Goal: Task Accomplishment & Management: Manage account settings

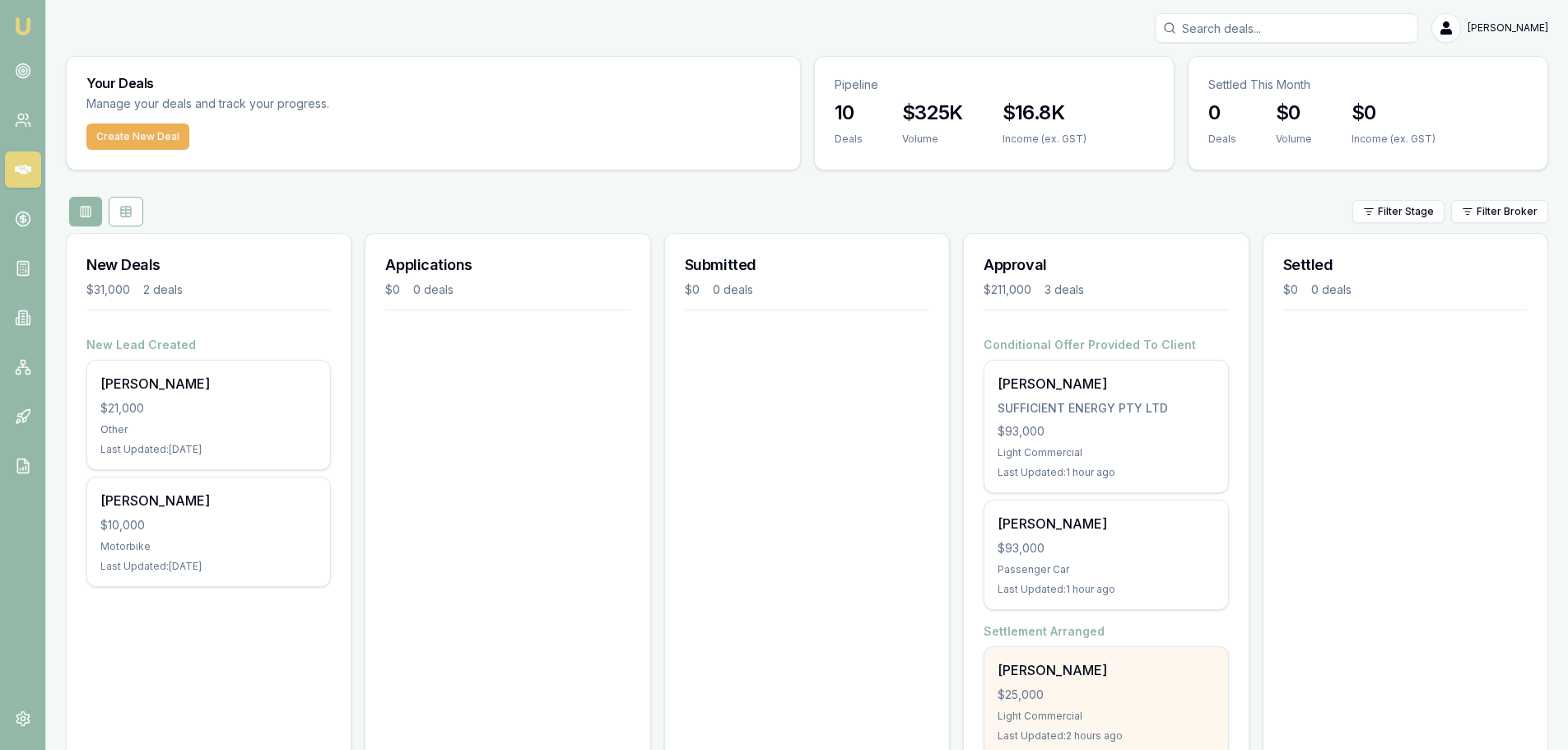
click at [1102, 683] on div "[PERSON_NAME] $25,000 Light Commercial Last Updated: 2 hours ago" at bounding box center [1106, 701] width 243 height 109
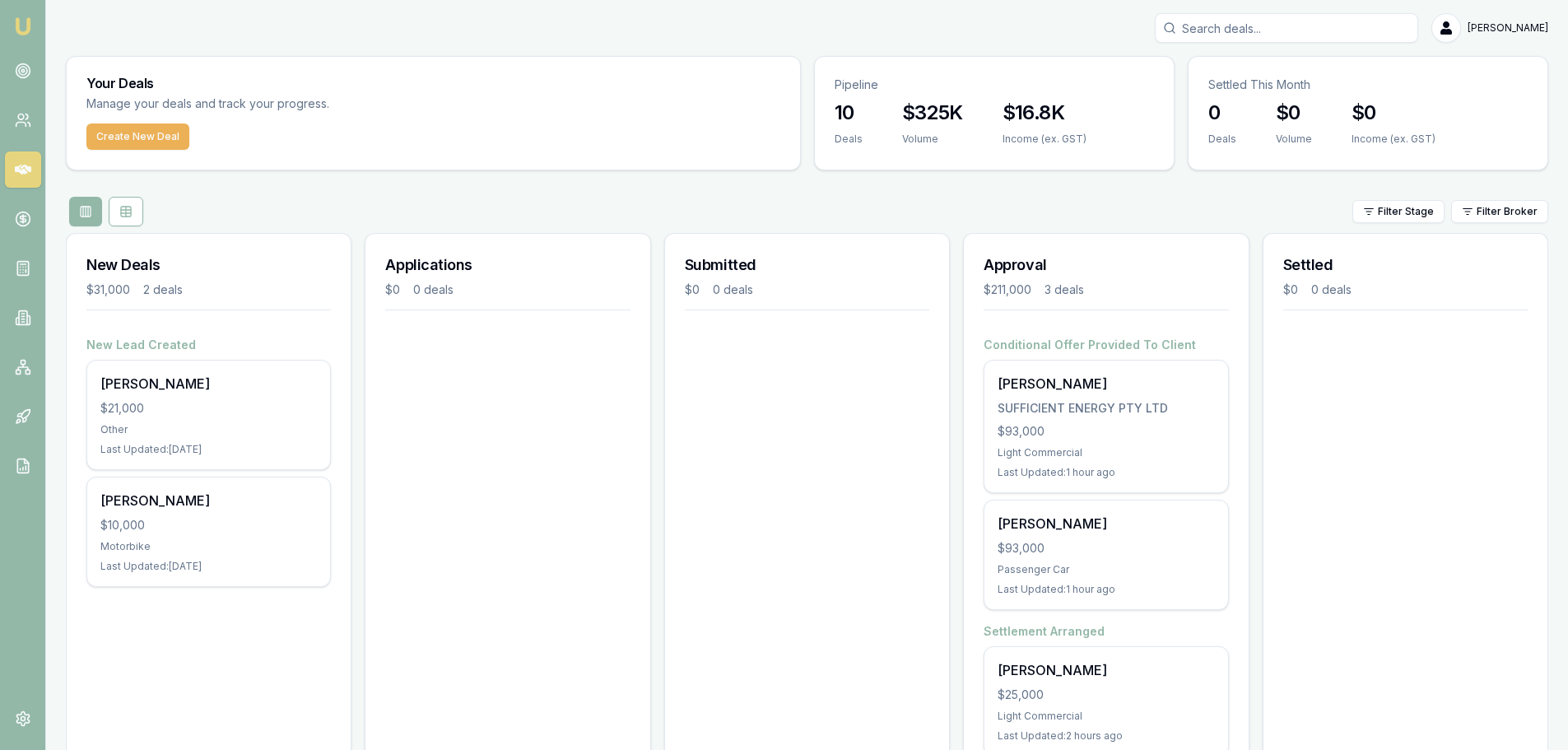
click at [481, 519] on div "Applications $0 0 deals" at bounding box center [508, 504] width 286 height 544
click at [25, 60] on link at bounding box center [23, 71] width 37 height 37
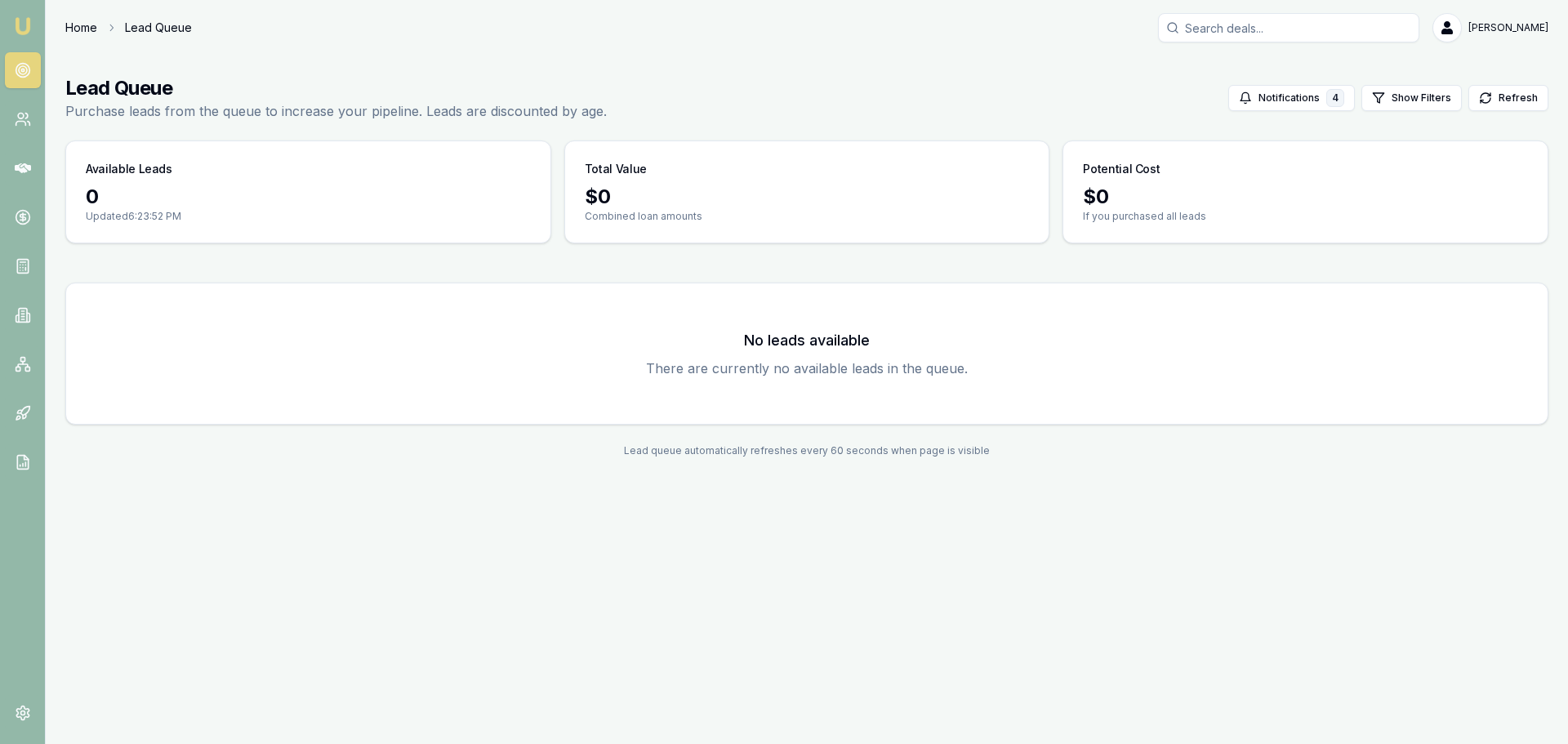
click at [81, 30] on link "Home" at bounding box center [80, 28] width 32 height 16
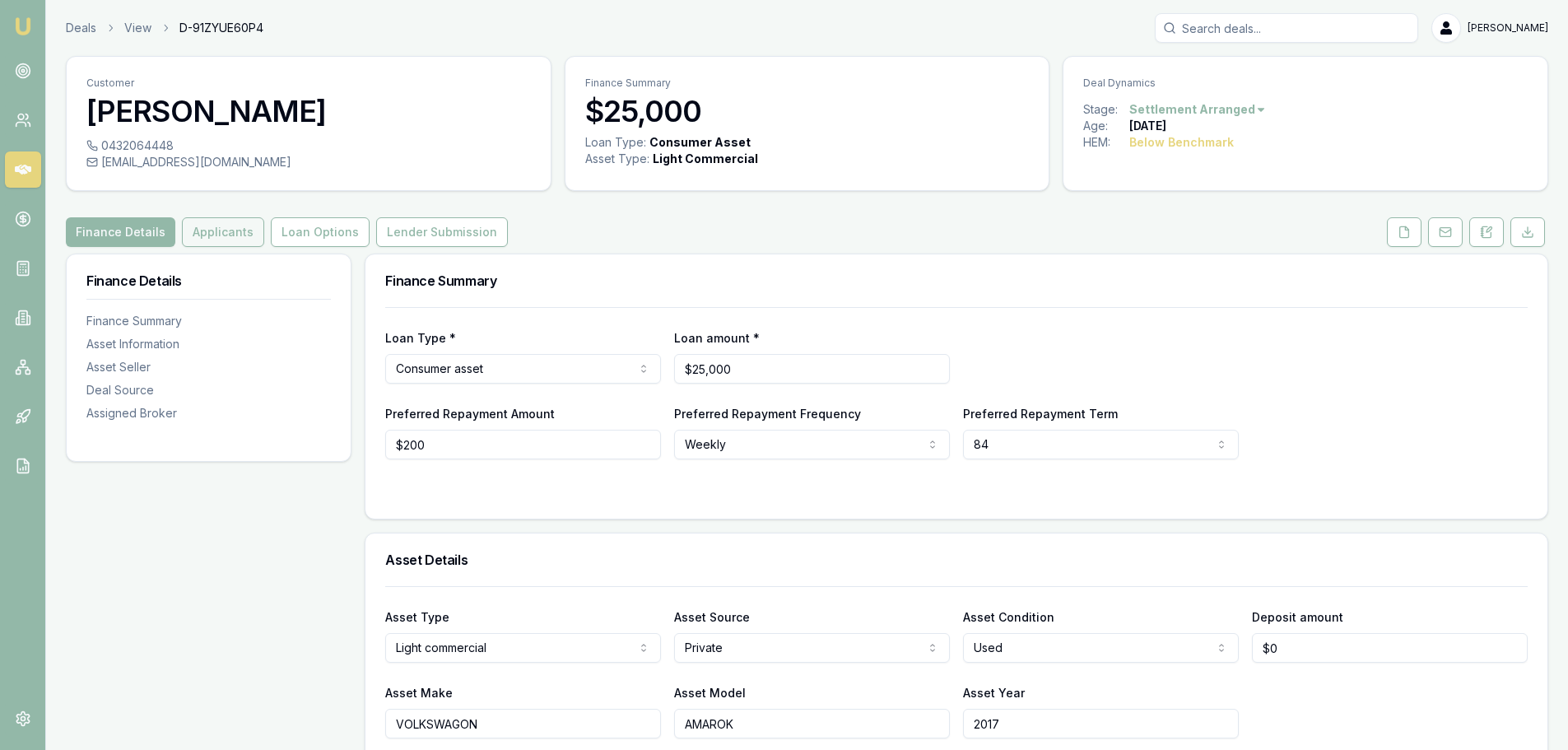
click at [226, 230] on button "Applicants" at bounding box center [222, 232] width 82 height 30
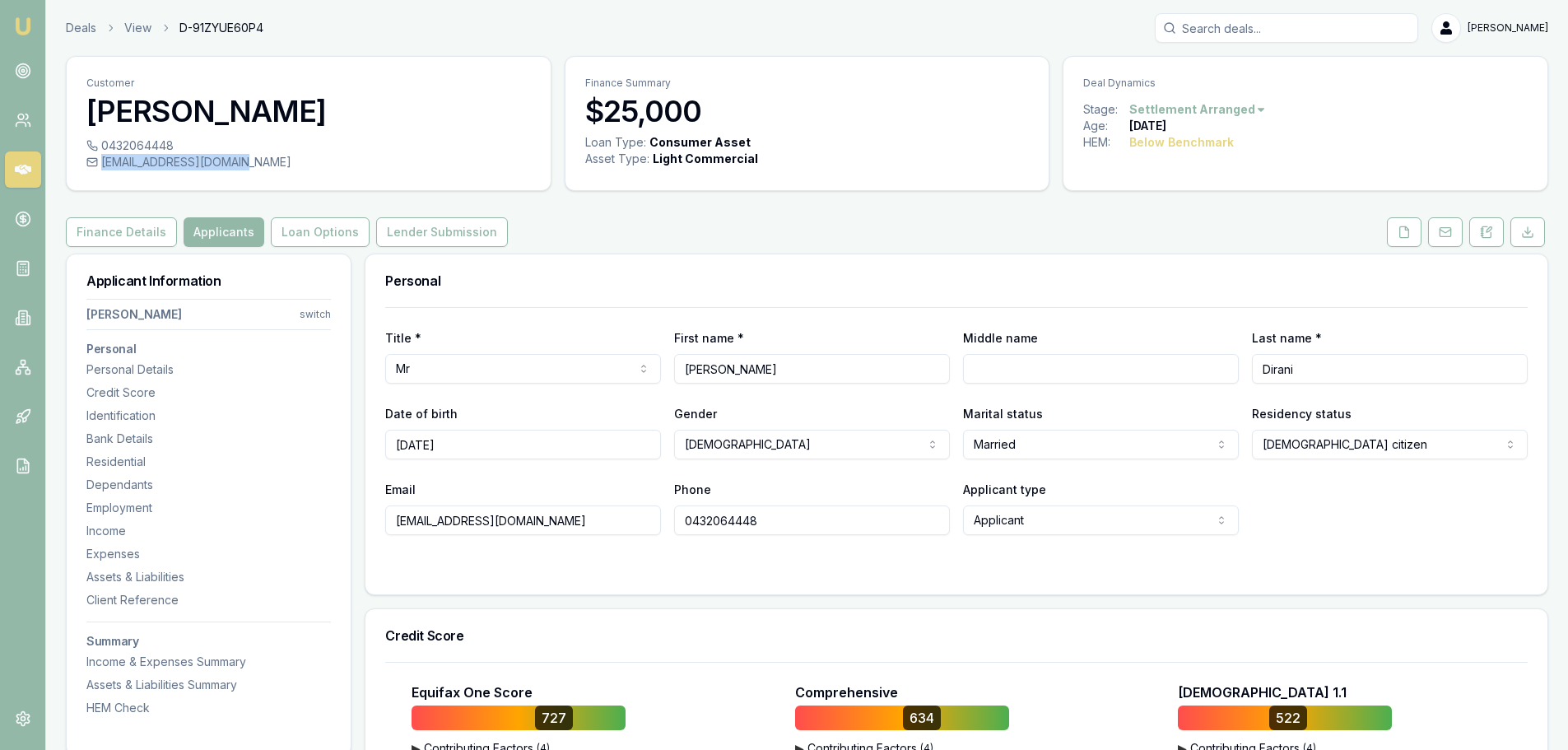
drag, startPoint x: 101, startPoint y: 162, endPoint x: 227, endPoint y: 167, distance: 126.1
click at [227, 167] on div "hadi.dirani@icloud.com" at bounding box center [309, 162] width 445 height 16
copy div "hadi.dirani@icloud.com"
click at [104, 236] on button "Finance Details" at bounding box center [120, 232] width 111 height 30
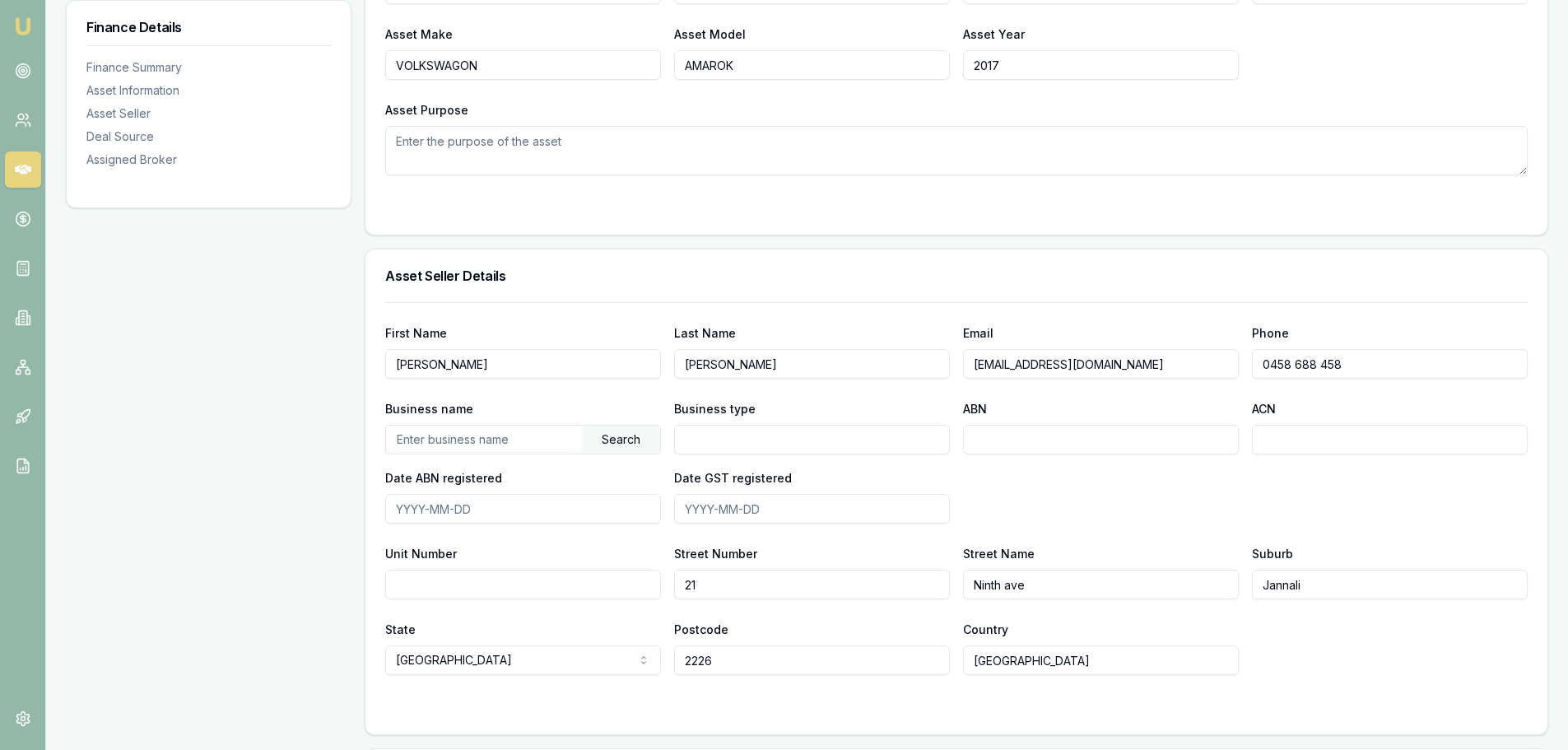
scroll to position [740, 0]
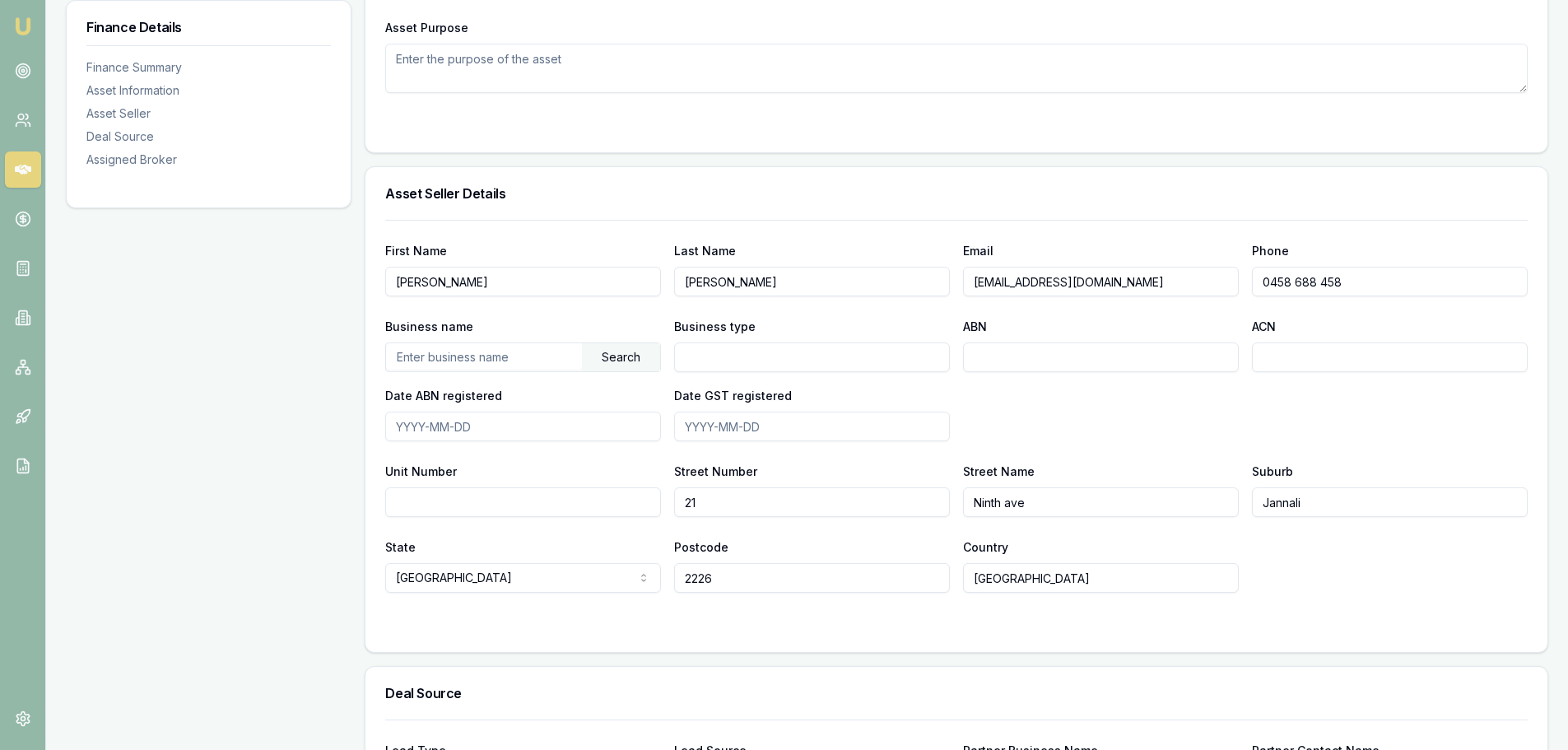
drag, startPoint x: 1113, startPoint y: 279, endPoint x: 892, endPoint y: 292, distance: 221.4
click at [892, 292] on div "First Name Joshua Last Name Gibbons Email gibbo246@gmail.com Phone 0458 688 458" at bounding box center [956, 269] width 1142 height 56
click at [1381, 417] on div "Business name Search Business type ABN ACN Date ABN registered Date GST registe…" at bounding box center [956, 378] width 1142 height 125
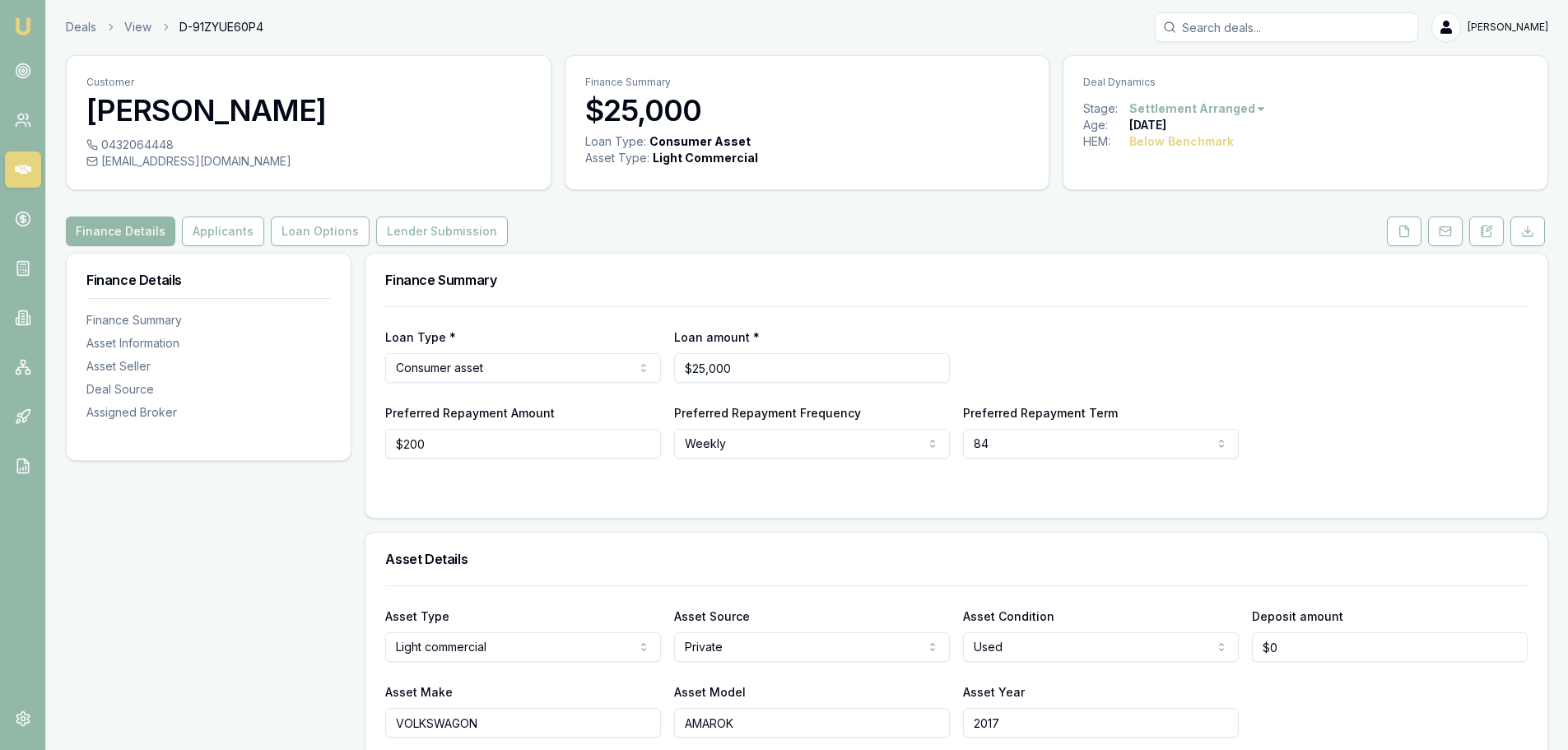
scroll to position [0, 0]
click at [287, 233] on button "Loan Options" at bounding box center [320, 232] width 99 height 30
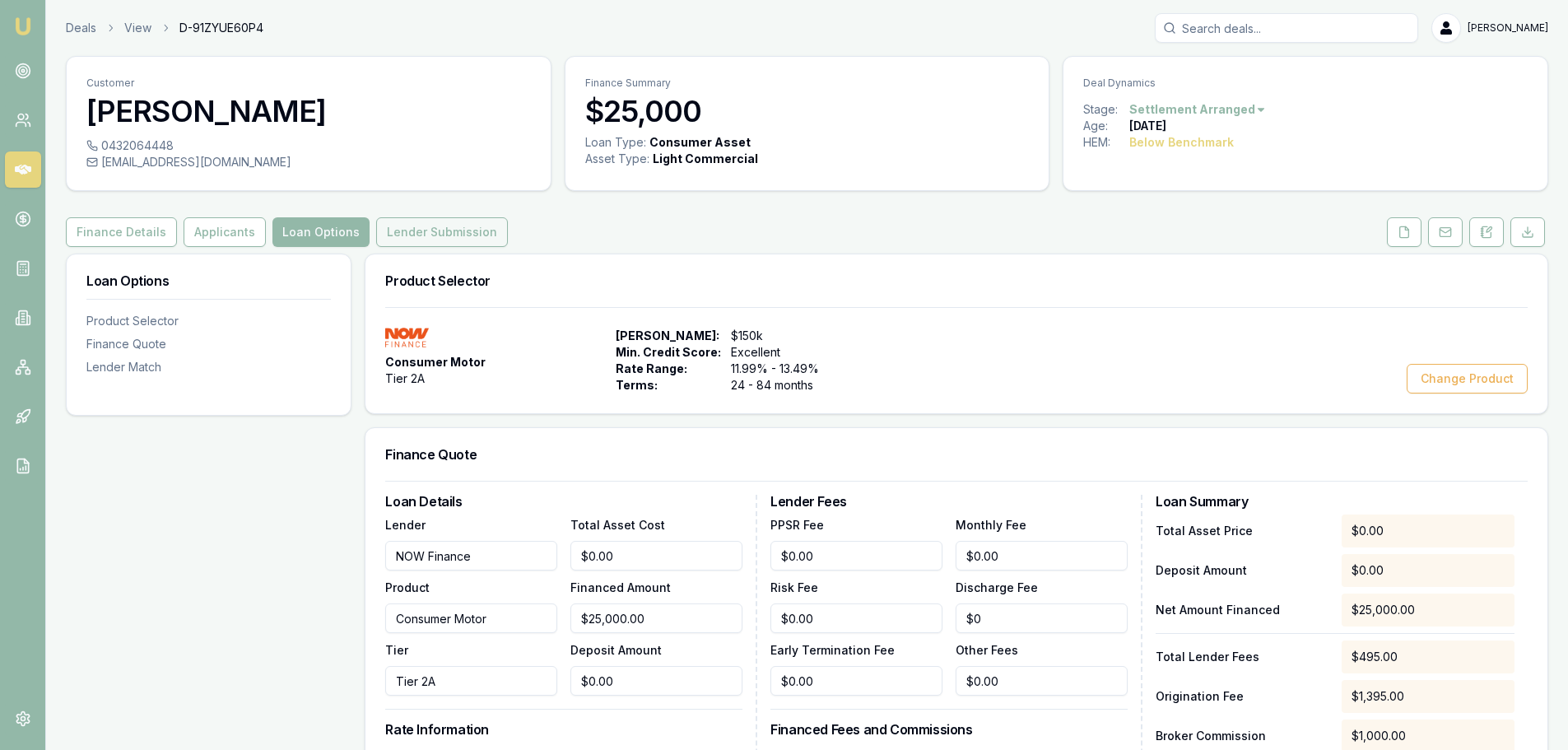
click at [418, 231] on button "Lender Submission" at bounding box center [442, 232] width 132 height 30
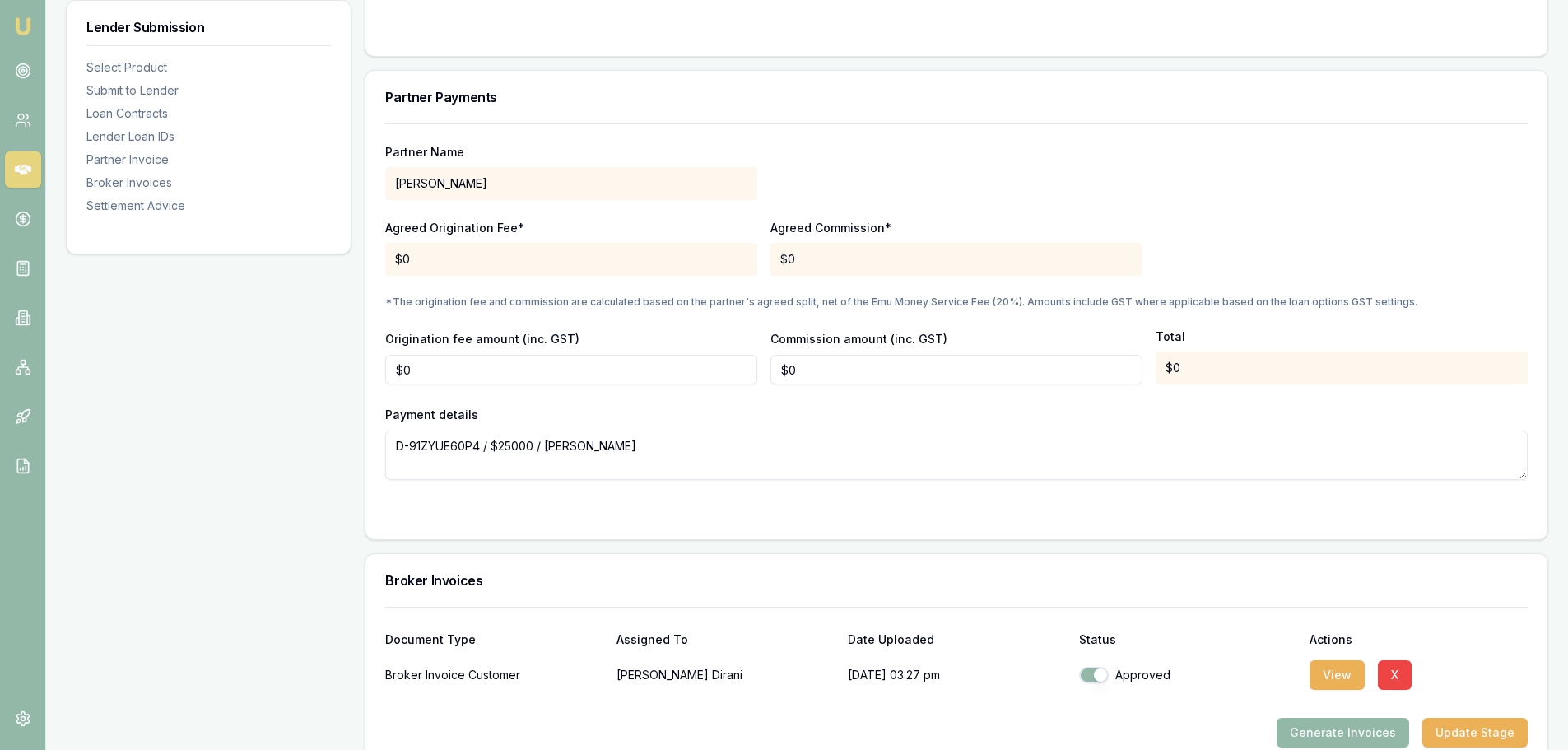
scroll to position [1695, 0]
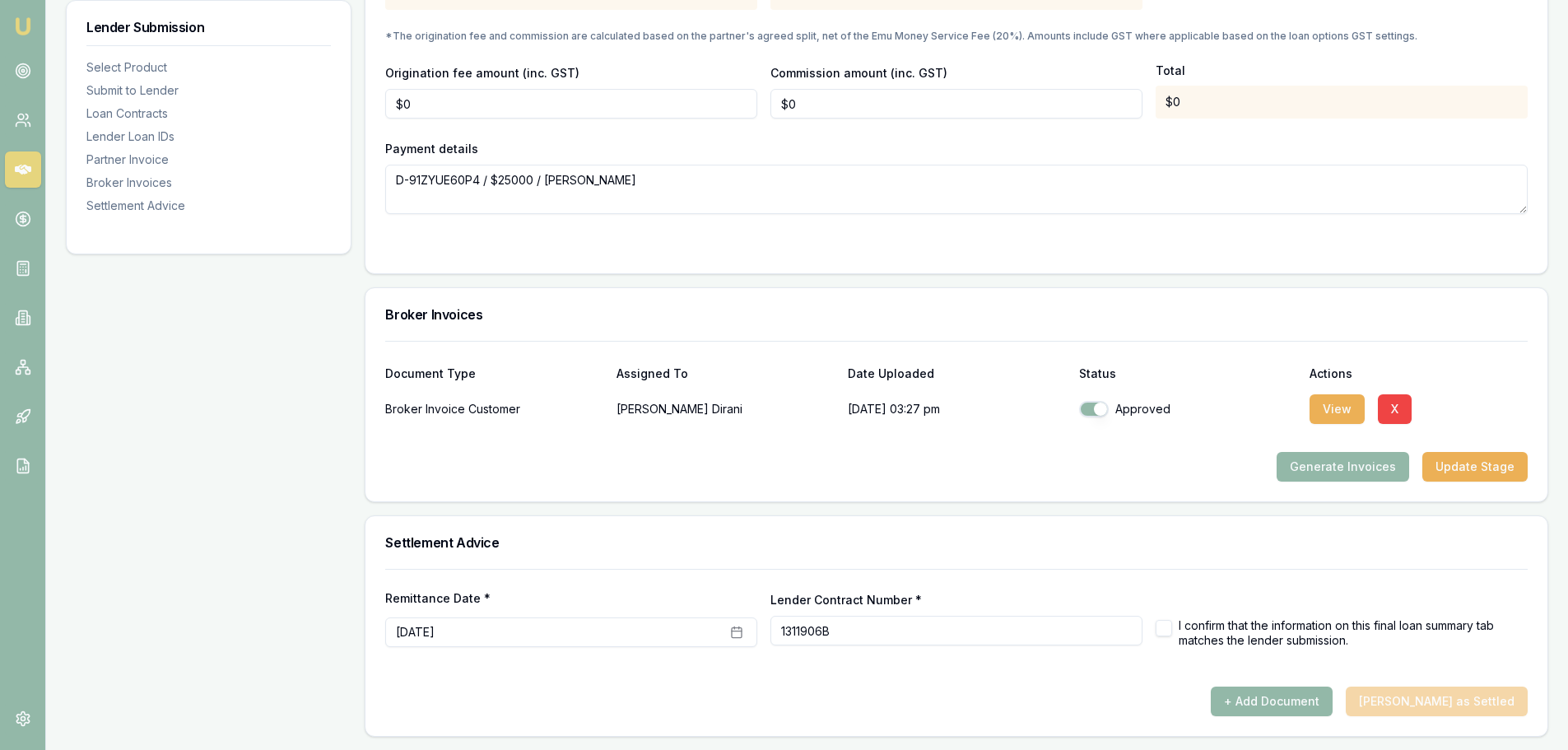
click at [1163, 629] on button "button" at bounding box center [1163, 628] width 16 height 16
checkbox input "true"
click at [1303, 701] on button "+ Add Document" at bounding box center [1271, 701] width 121 height 30
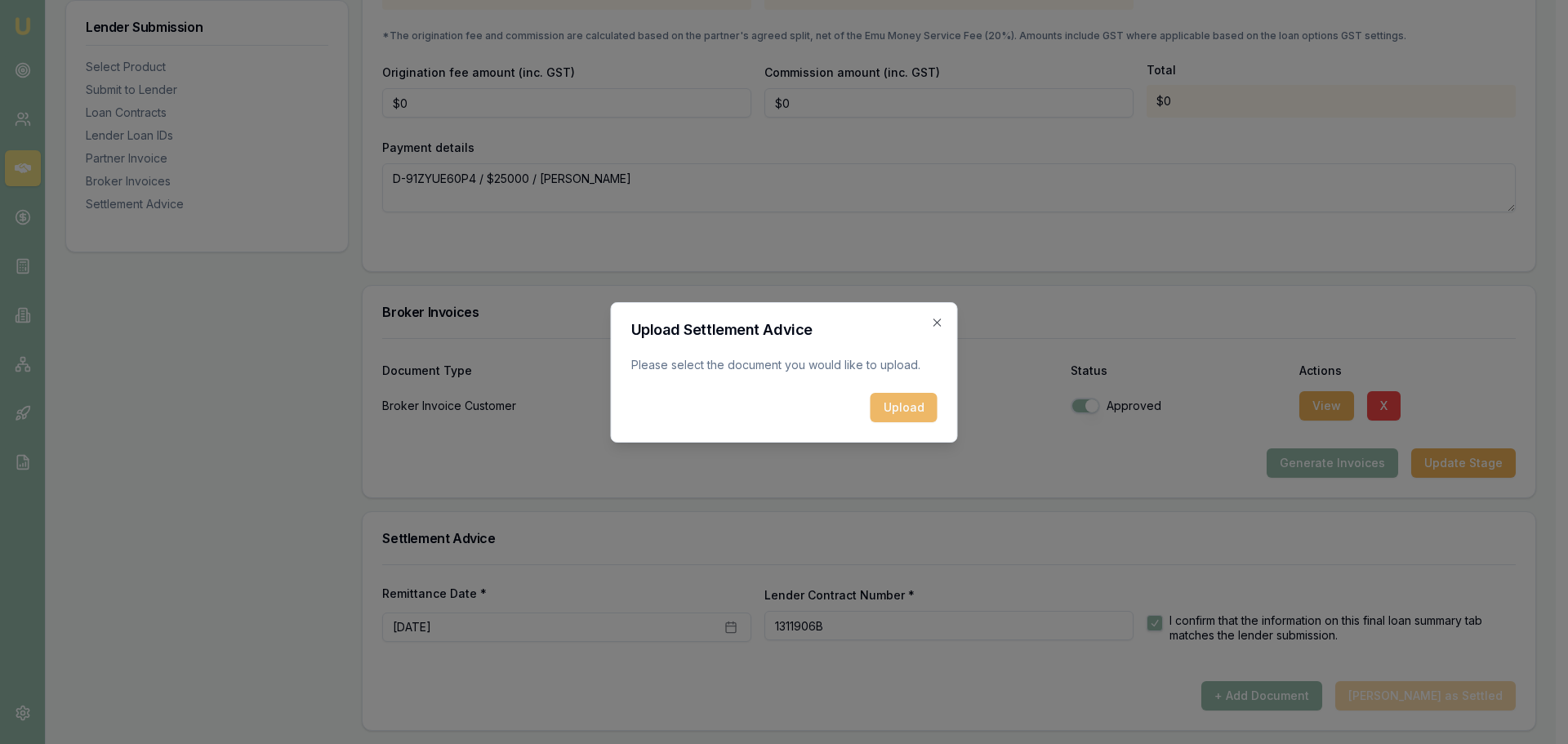
click at [909, 406] on button "Upload" at bounding box center [904, 407] width 67 height 30
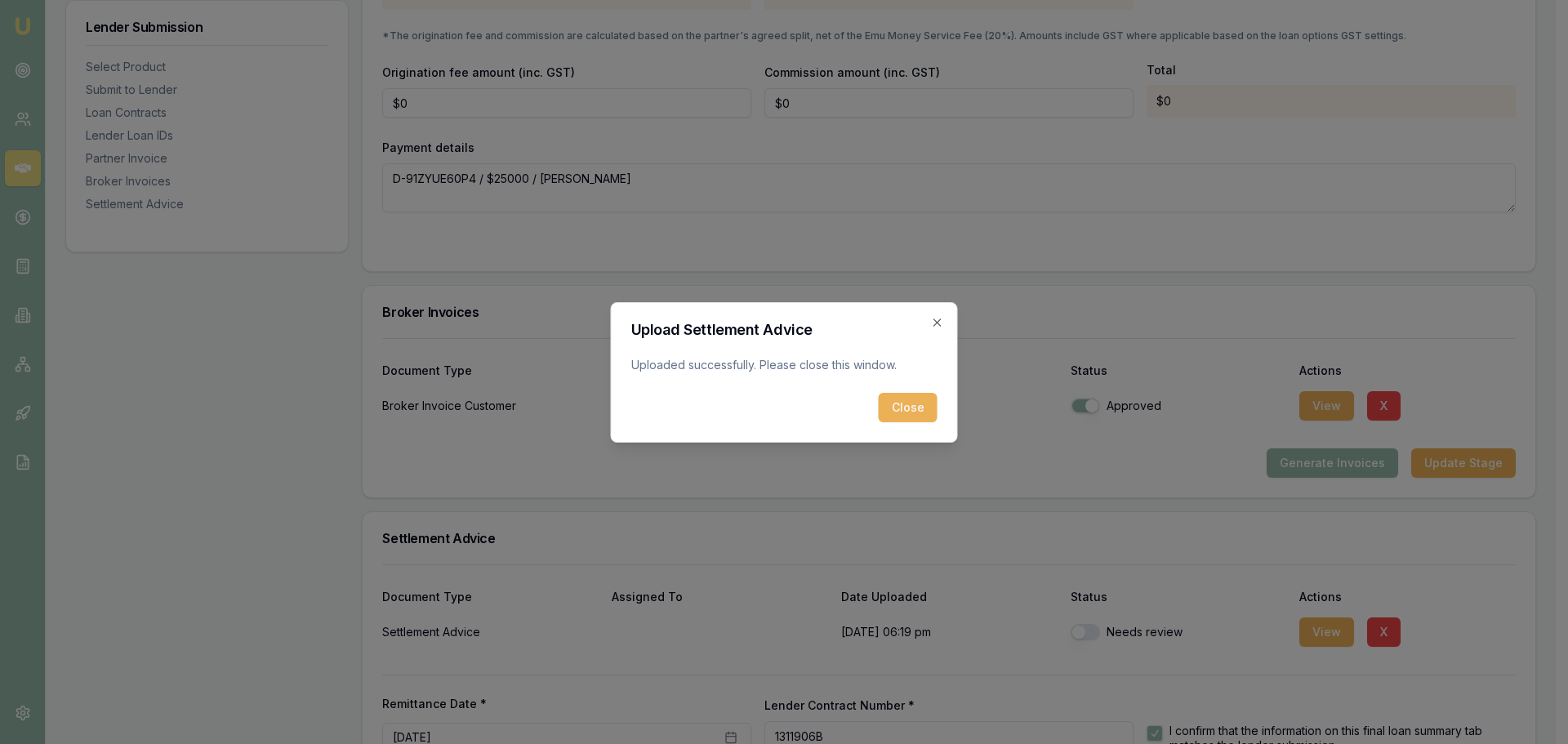
click at [920, 411] on button "Close" at bounding box center [909, 407] width 59 height 30
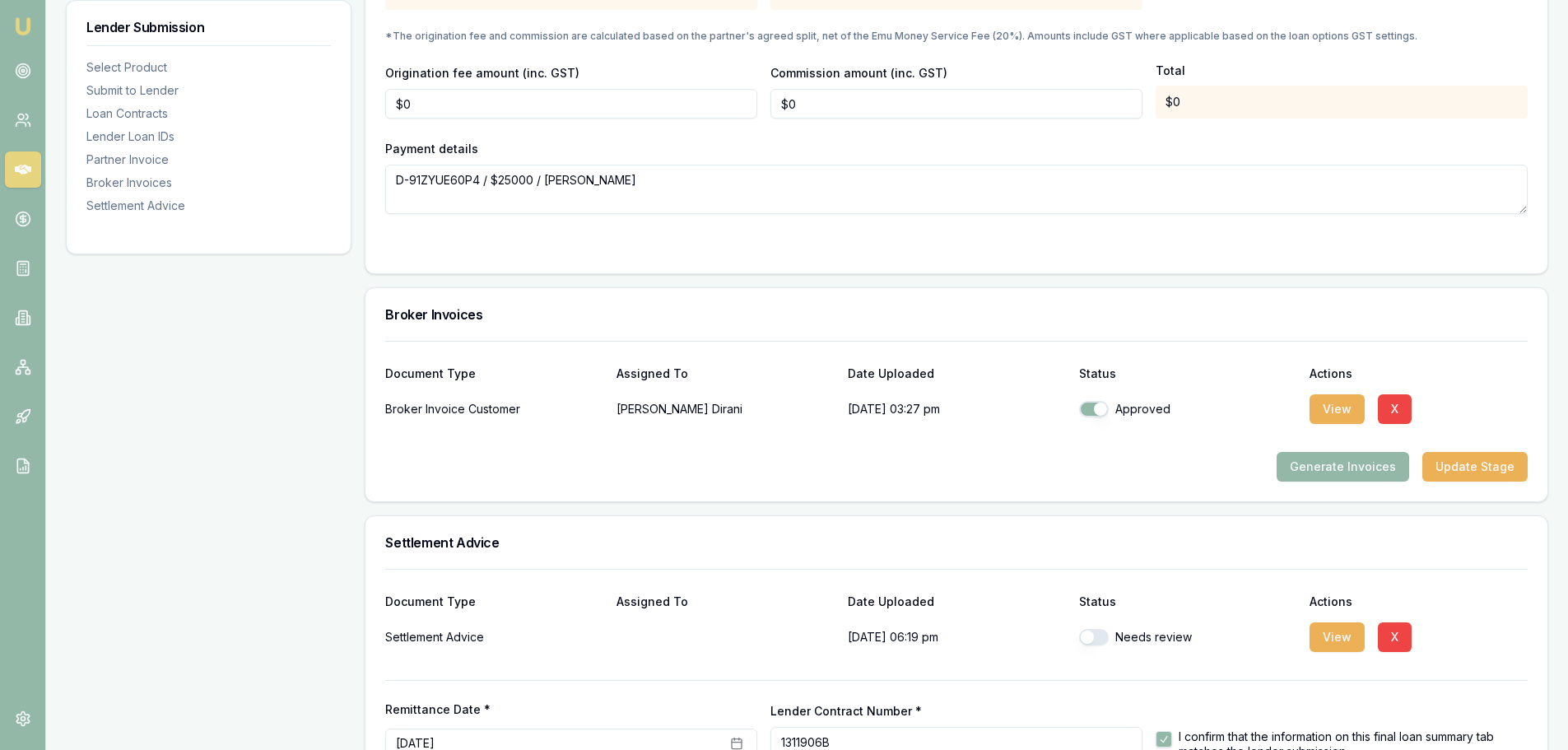
click at [1085, 634] on button "button" at bounding box center [1093, 636] width 30 height 16
checkbox input "true"
click at [1350, 636] on button "View" at bounding box center [1337, 636] width 55 height 30
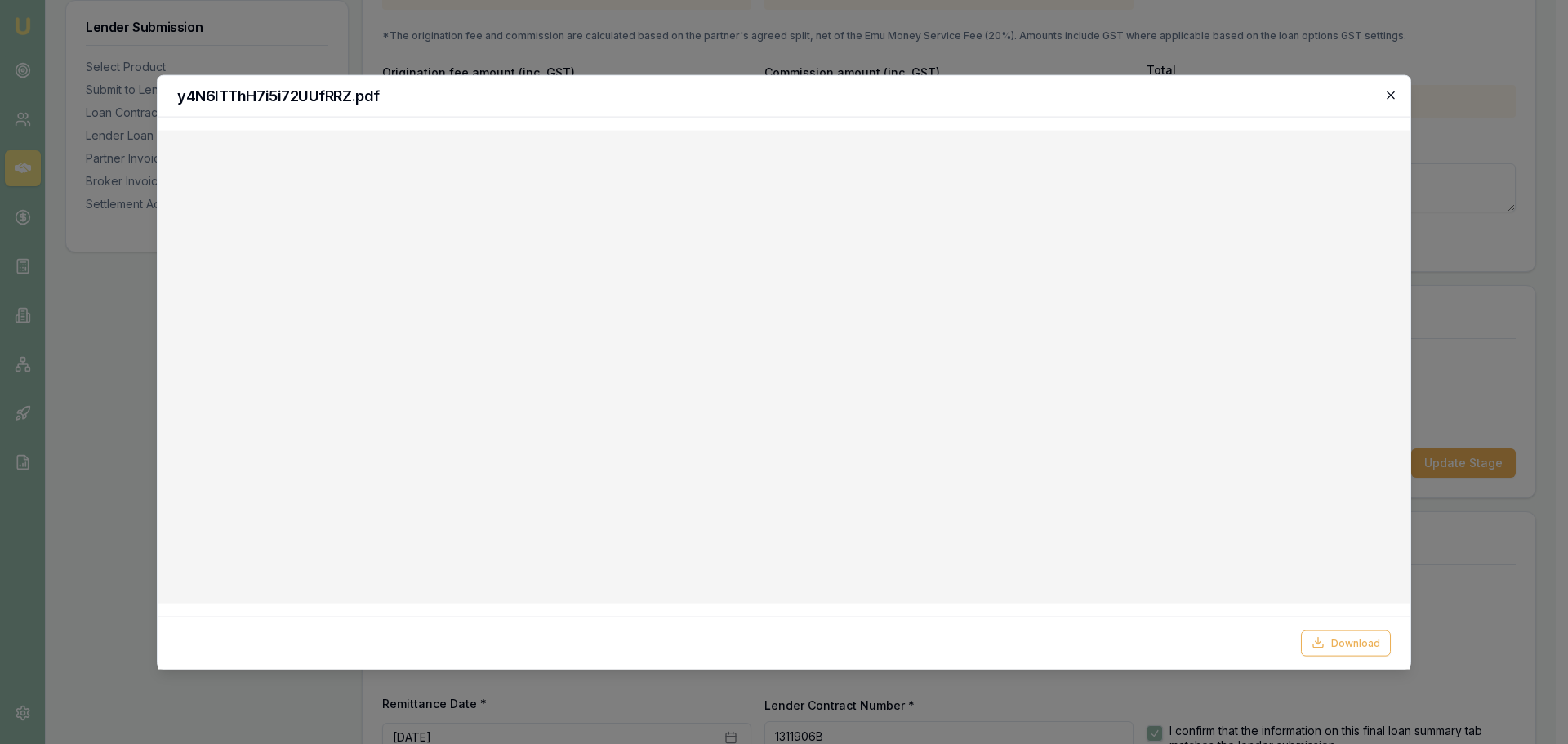
click at [1393, 95] on icon "button" at bounding box center [1391, 95] width 13 height 13
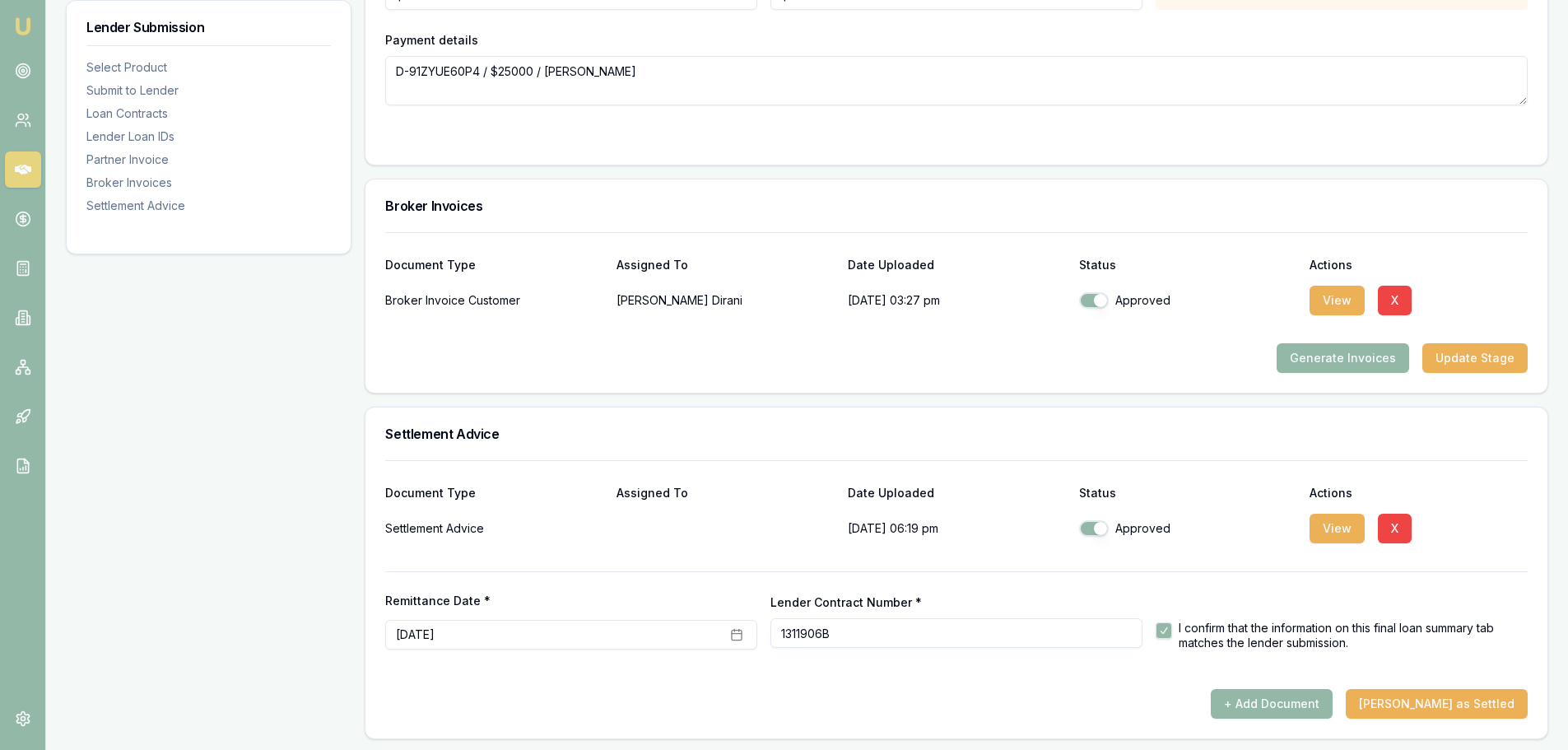
scroll to position [1806, 0]
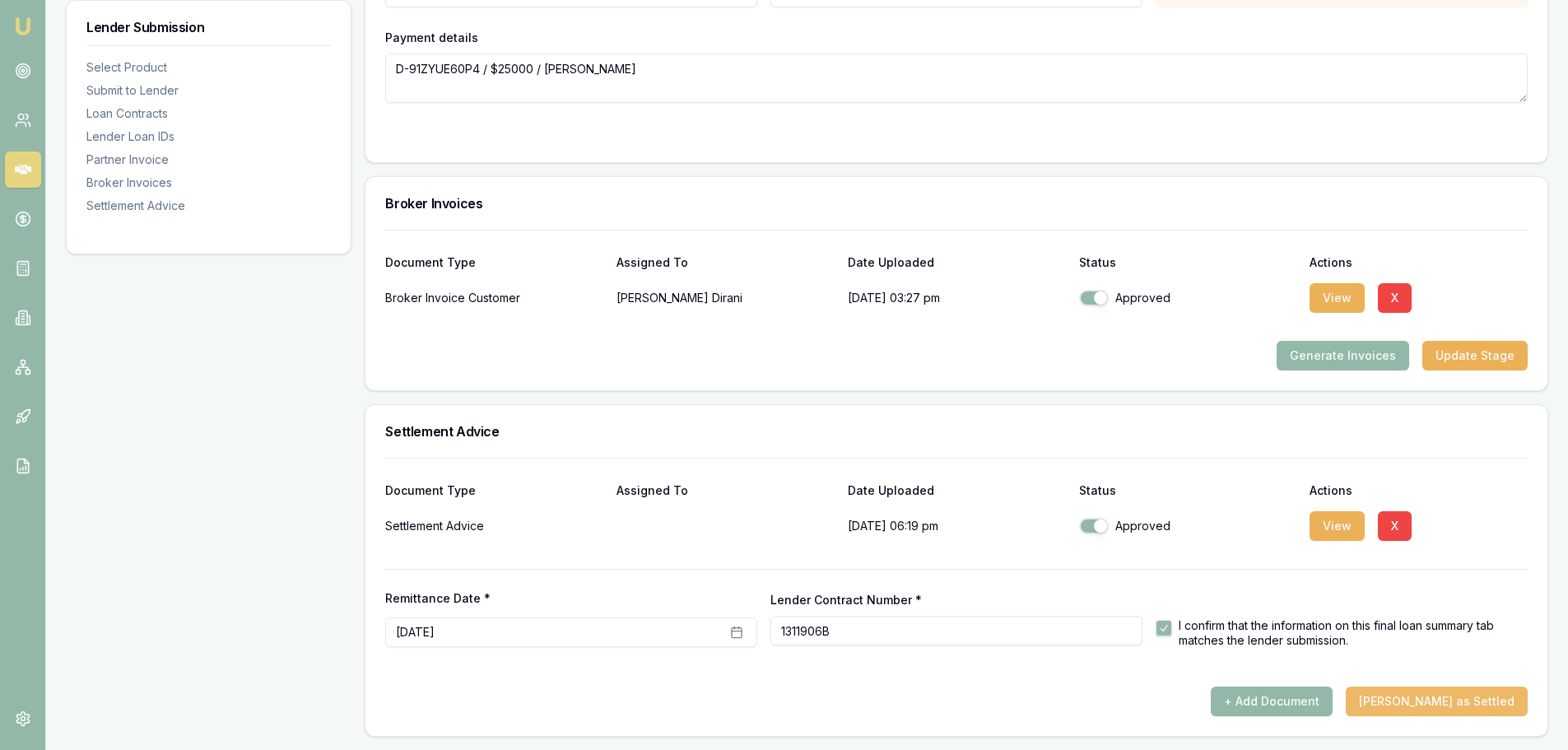
click at [1460, 704] on button "Mark Deal as Settled" at bounding box center [1436, 701] width 182 height 30
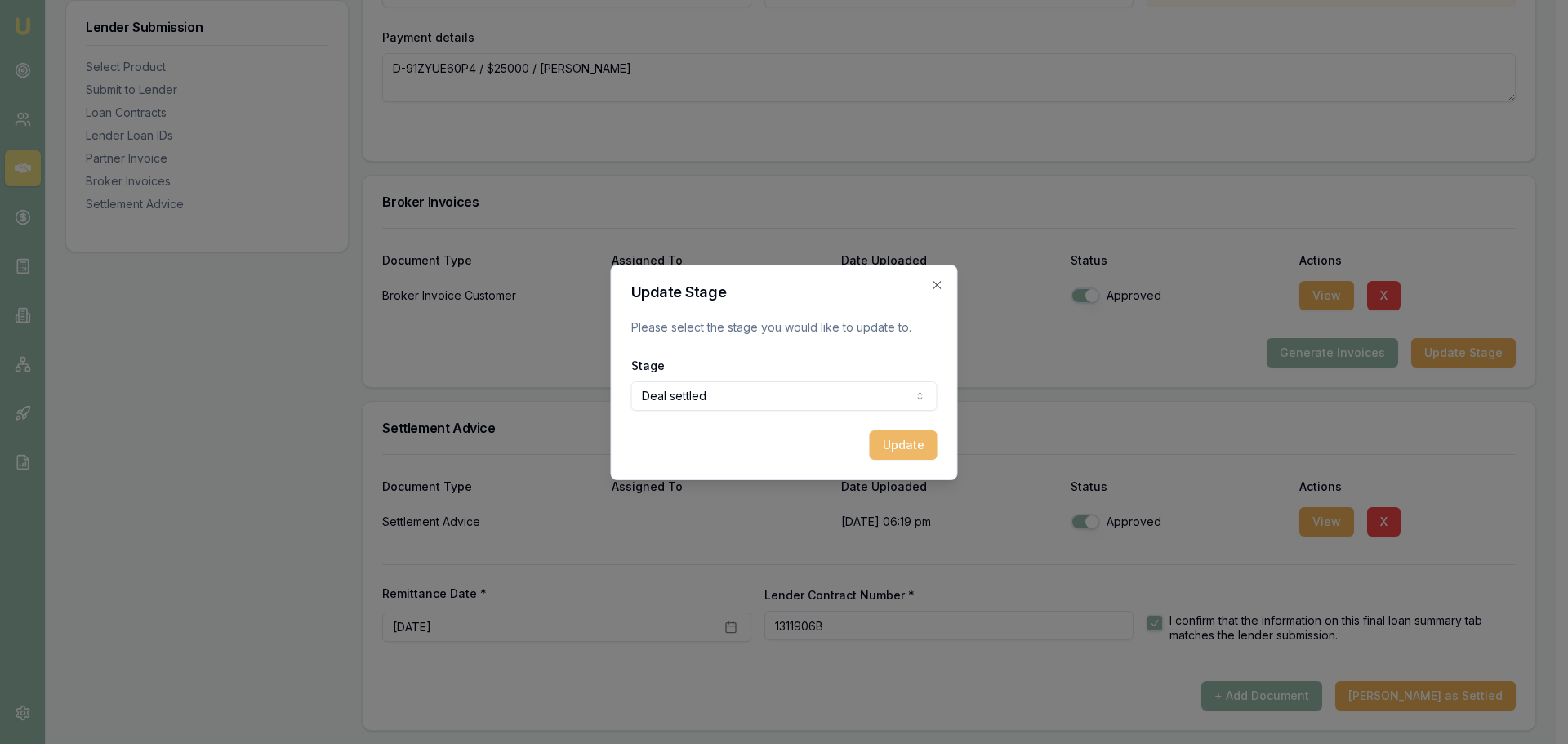
click at [896, 446] on button "Update" at bounding box center [903, 444] width 68 height 30
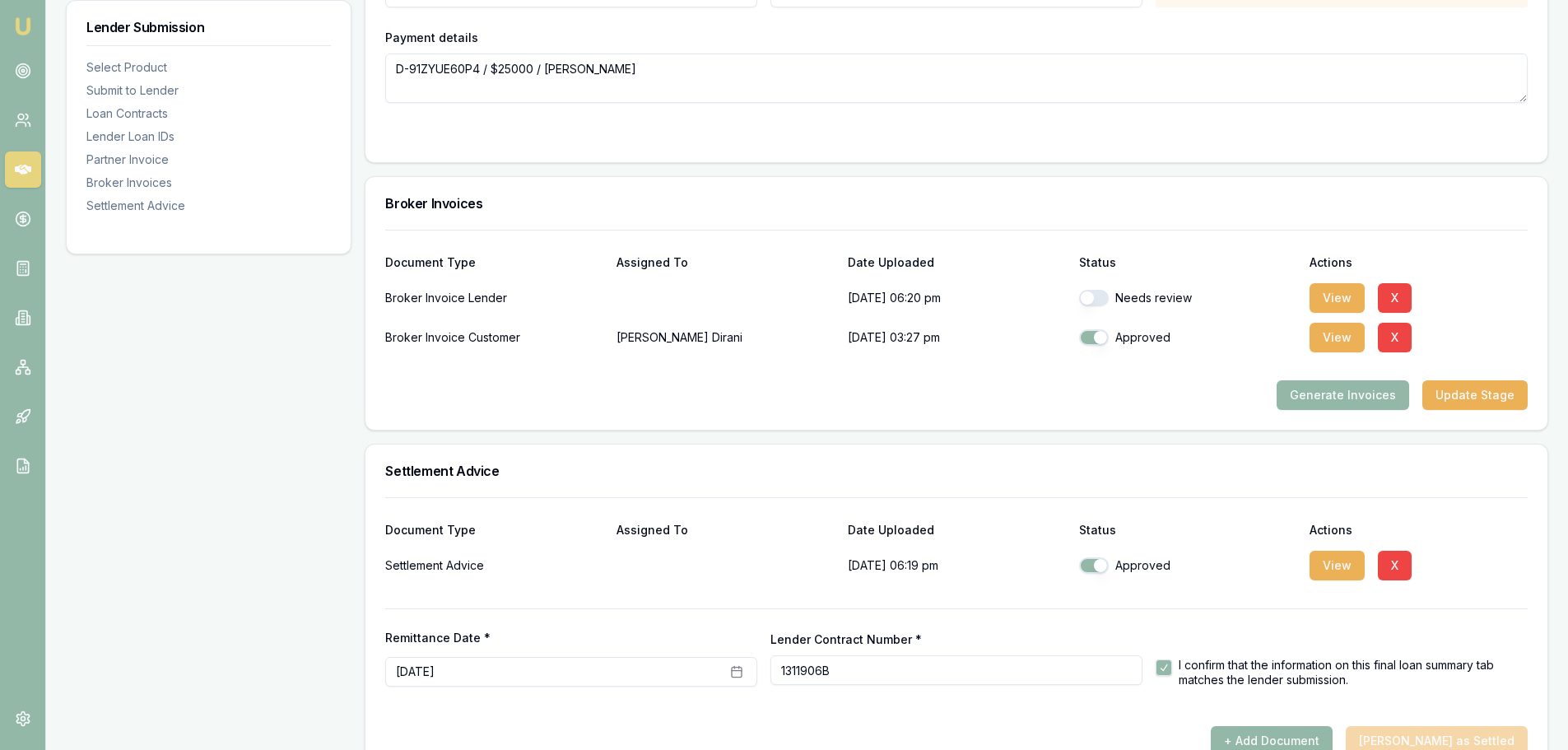
click at [1089, 300] on button "button" at bounding box center [1093, 297] width 30 height 16
checkbox input "true"
click at [1320, 299] on button "View" at bounding box center [1337, 297] width 55 height 30
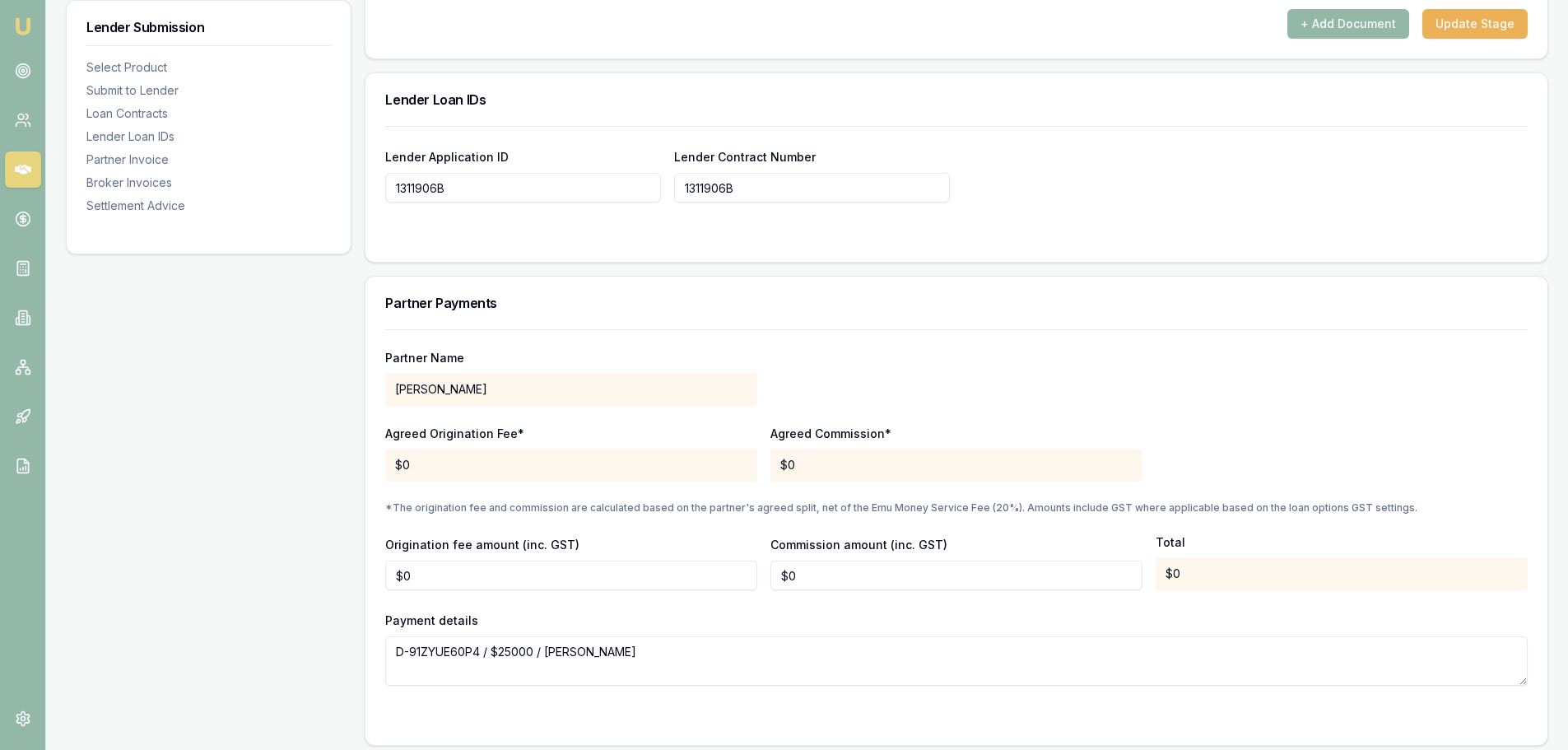
scroll to position [1187, 0]
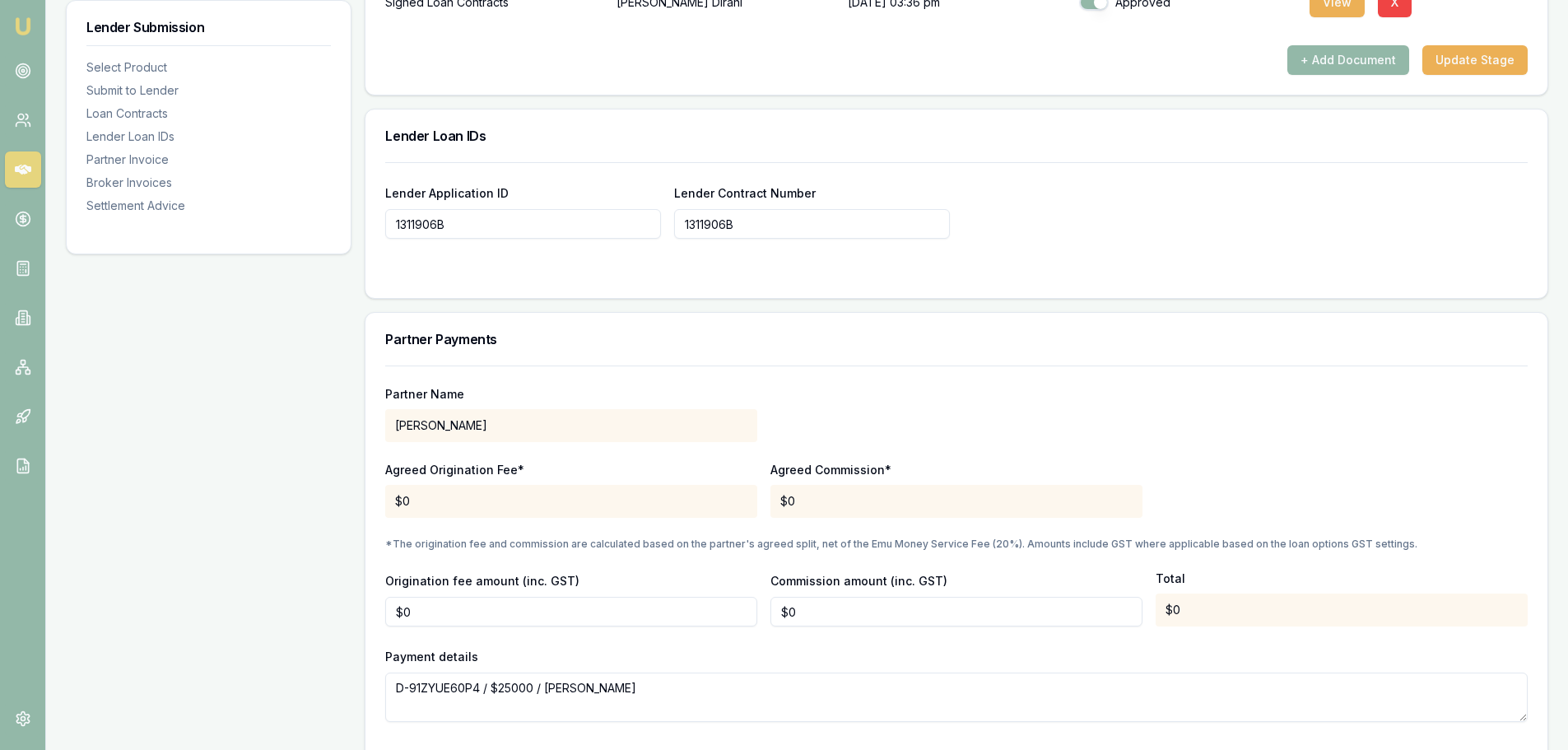
type input "0"
click at [815, 612] on input "0" at bounding box center [956, 611] width 372 height 30
click at [207, 614] on div "Lender Submission Select Product Submit to Lender Loan Contracts Lender Loan ID…" at bounding box center [208, 230] width 286 height 2329
click at [843, 659] on div "Payment details D-91ZYUE60P4 / $25000 / Hadi Dirani" at bounding box center [956, 684] width 1142 height 76
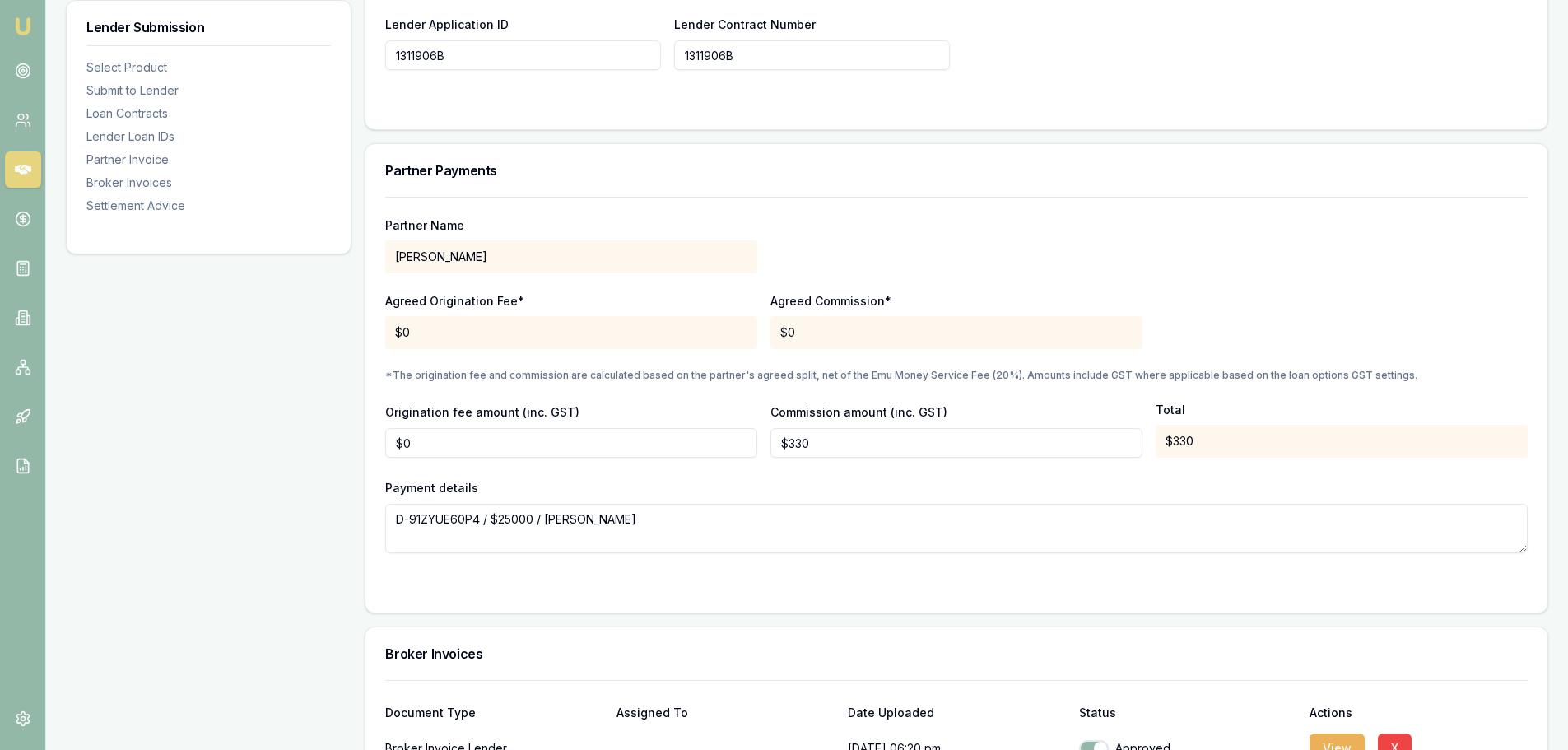
scroll to position [1352, 0]
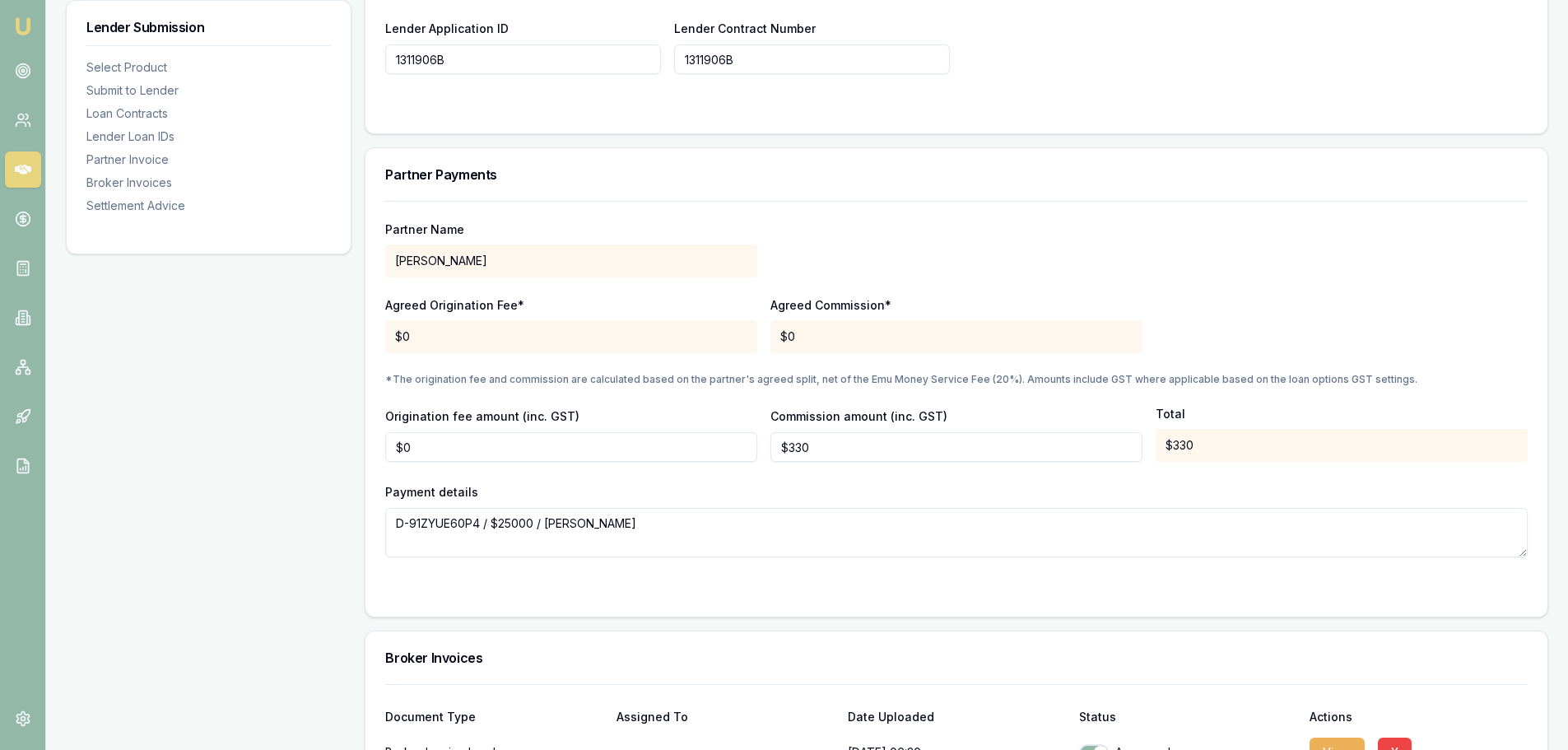
click at [829, 483] on div "Payment details D-91ZYUE60P4 / $25000 / Hadi Dirani" at bounding box center [956, 519] width 1142 height 76
click at [245, 475] on div "Lender Submission Select Product Submit to Lender Loan Contracts Lender Loan ID…" at bounding box center [208, 65] width 286 height 2329
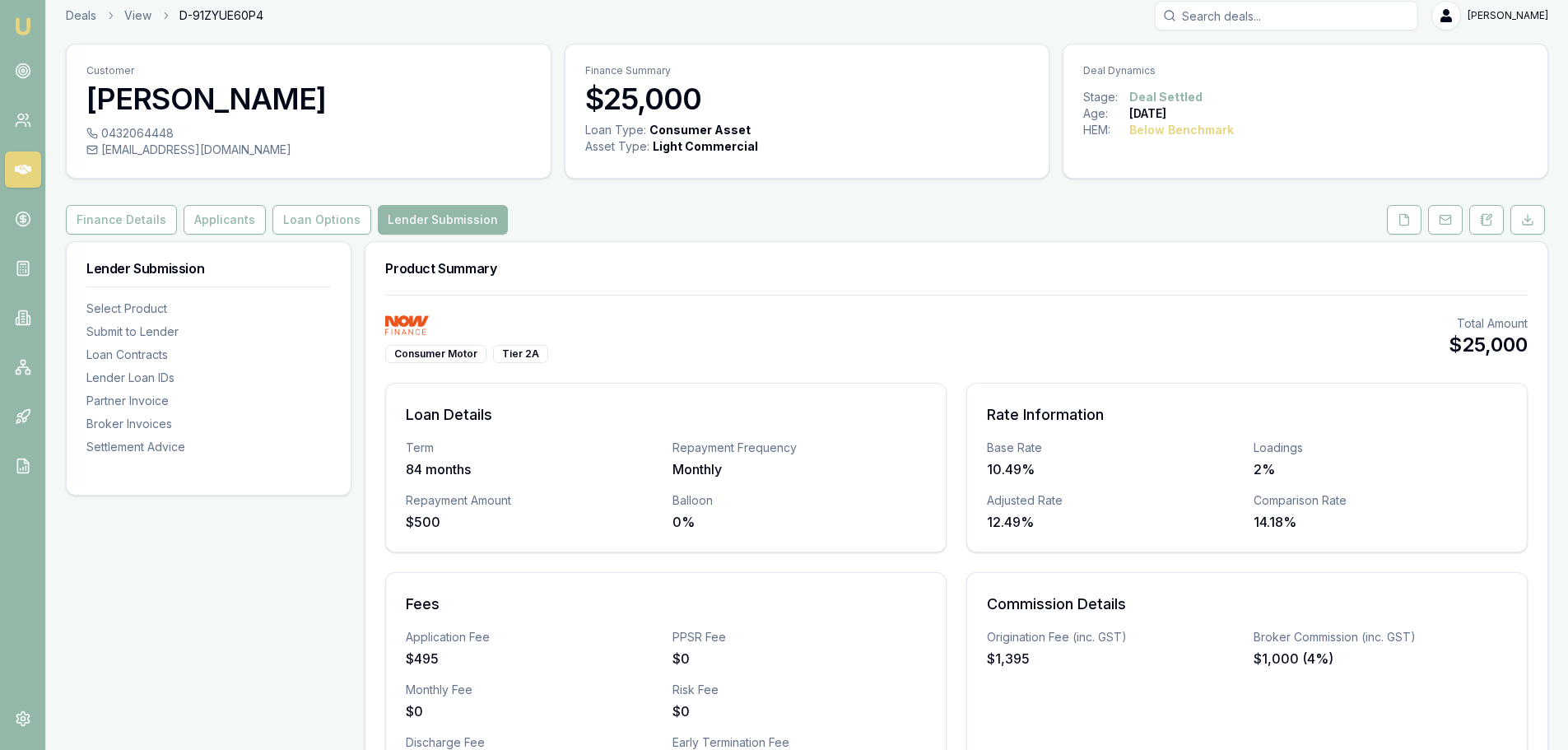
scroll to position [0, 0]
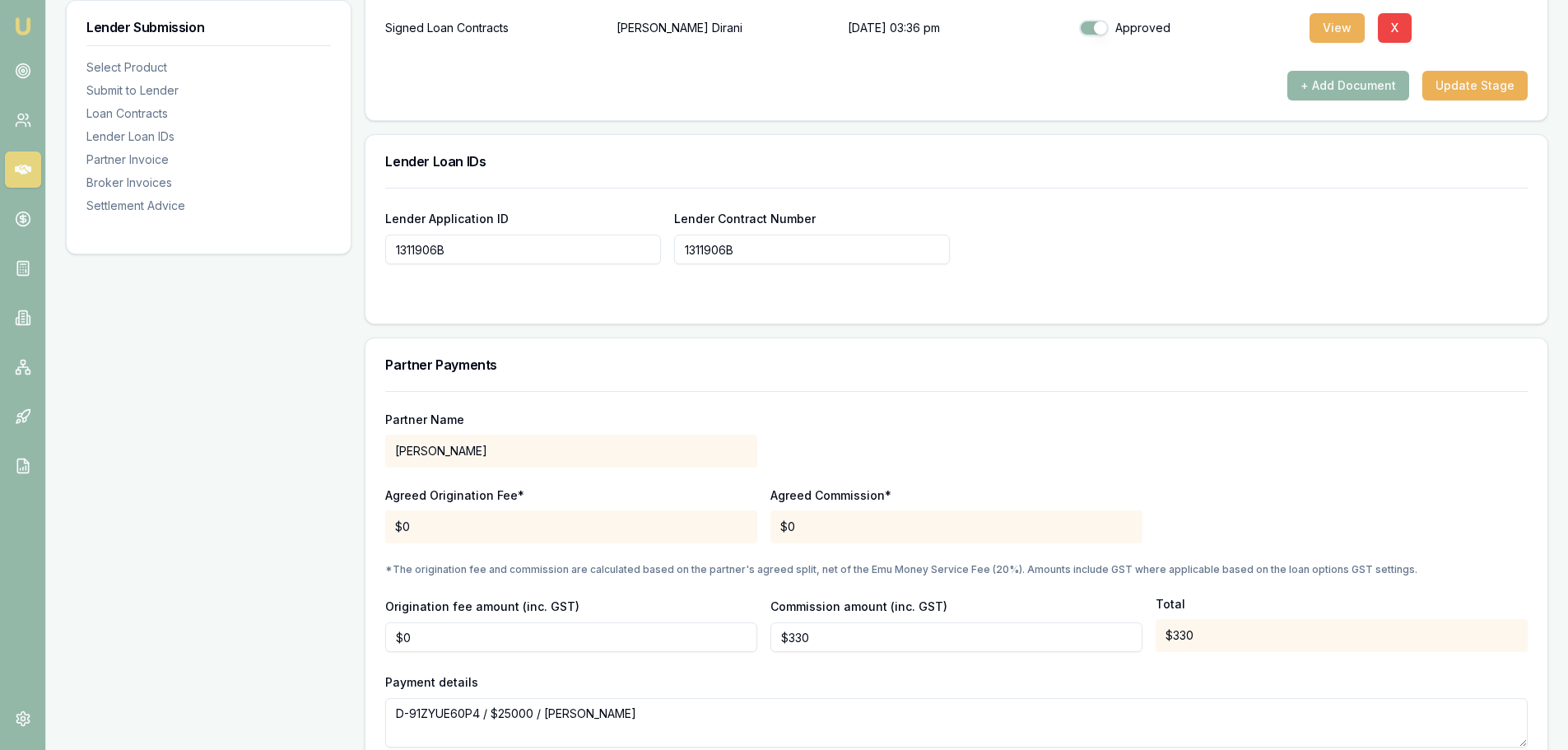
scroll to position [1317, 0]
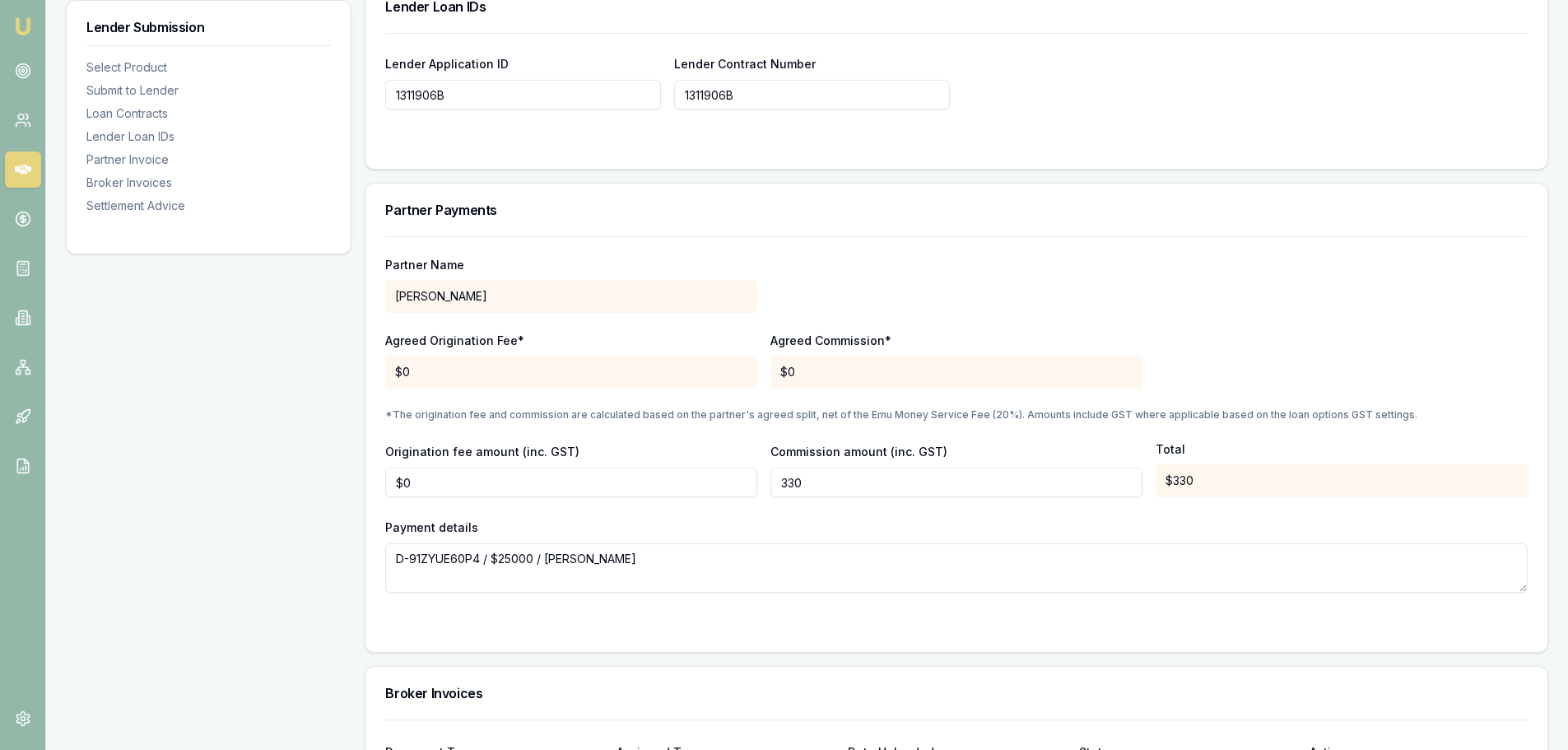
click at [804, 482] on input "330" at bounding box center [956, 481] width 372 height 30
drag, startPoint x: 804, startPoint y: 482, endPoint x: 774, endPoint y: 483, distance: 30.0
click at [774, 483] on input "330" at bounding box center [956, 481] width 372 height 30
type input "$360"
click at [248, 505] on div "Lender Submission Select Product Submit to Lender Loan Contracts Lender Loan ID…" at bounding box center [208, 101] width 286 height 2329
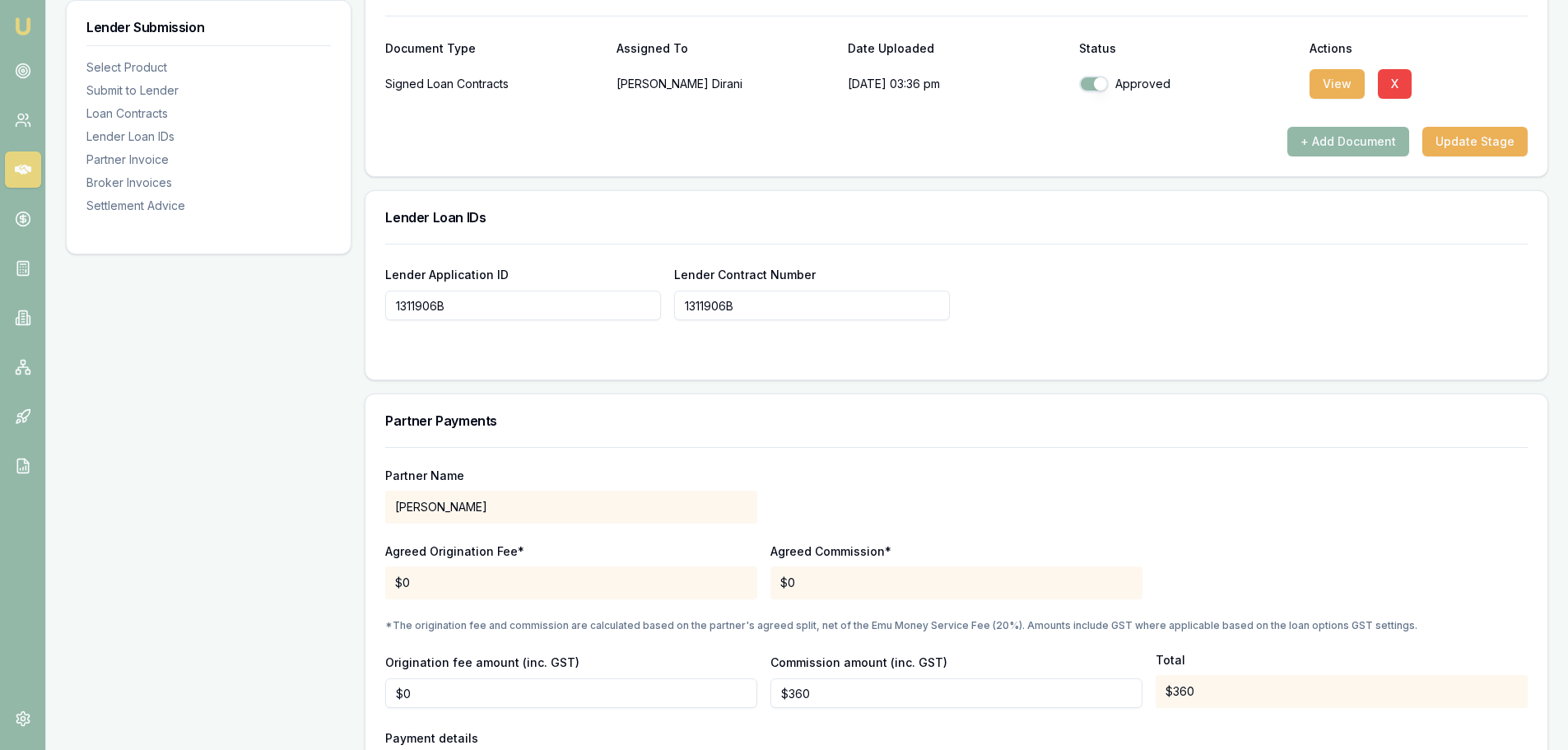
scroll to position [1105, 0]
click at [187, 525] on div "Lender Submission Select Product Submit to Lender Loan Contracts Lender Loan ID…" at bounding box center [208, 312] width 286 height 2329
click at [287, 382] on div "Lender Submission Select Product Submit to Lender Loan Contracts Lender Loan ID…" at bounding box center [208, 312] width 286 height 2329
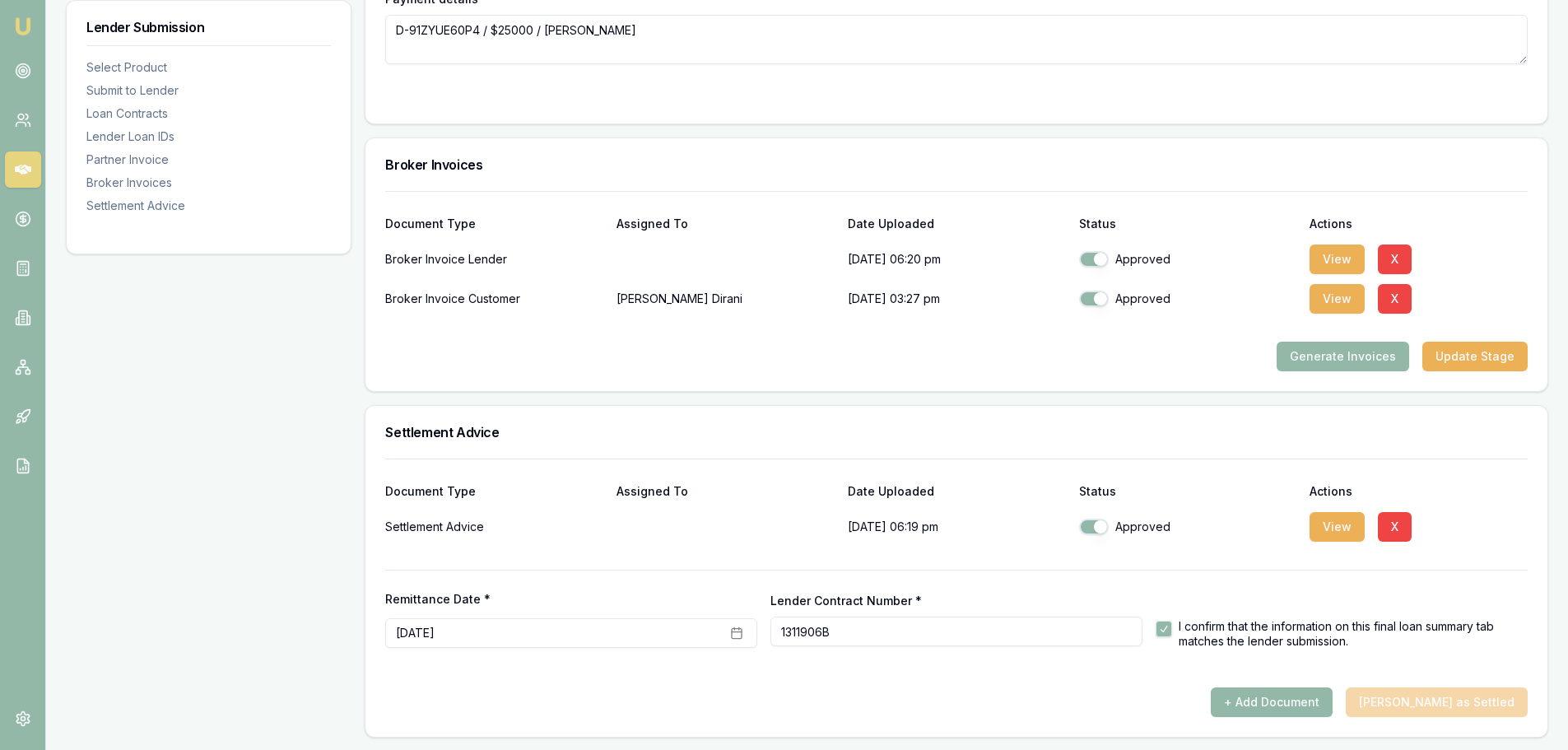
scroll to position [1846, 0]
click at [1472, 354] on button "Update Stage" at bounding box center [1475, 355] width 105 height 30
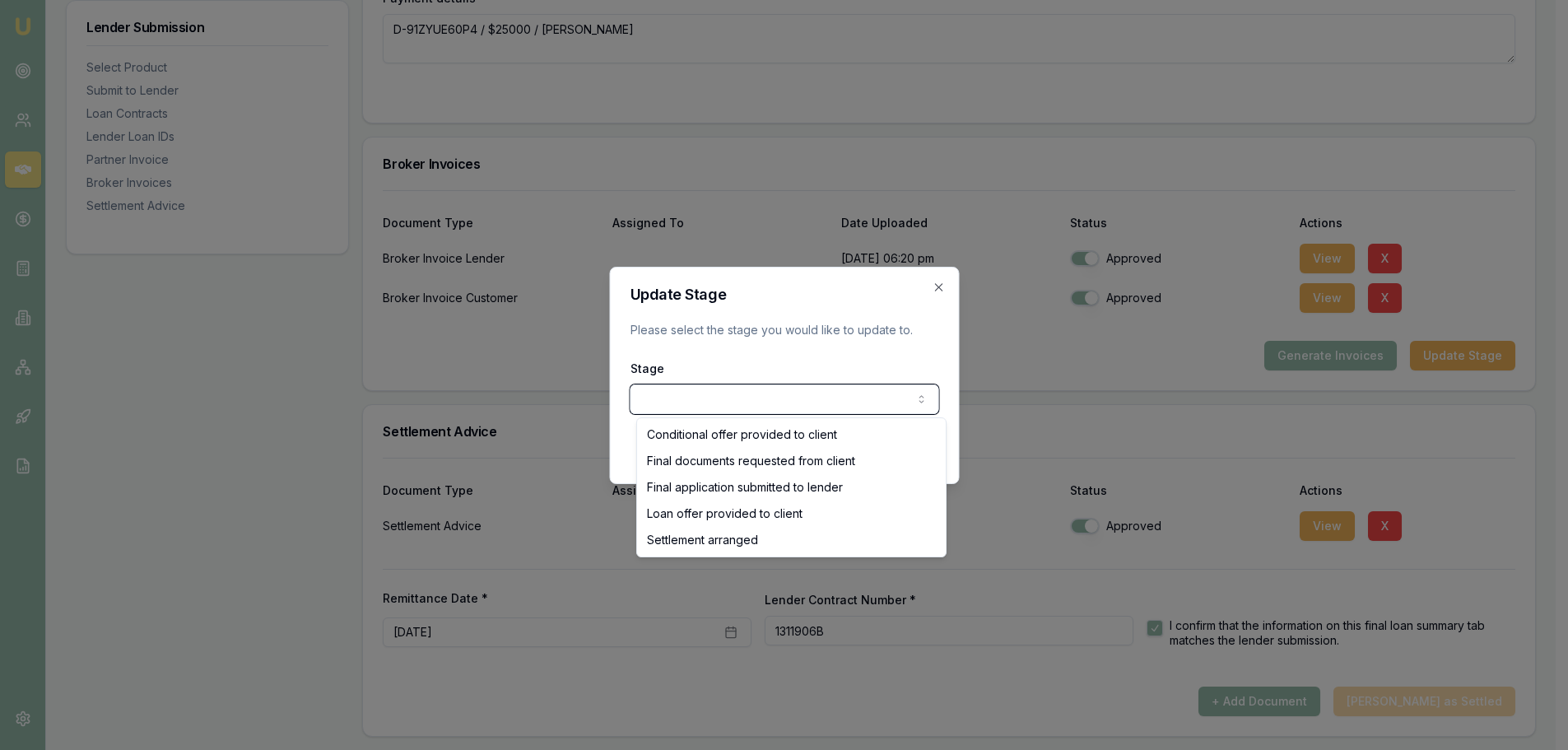
click at [217, 372] on div at bounding box center [784, 375] width 1568 height 750
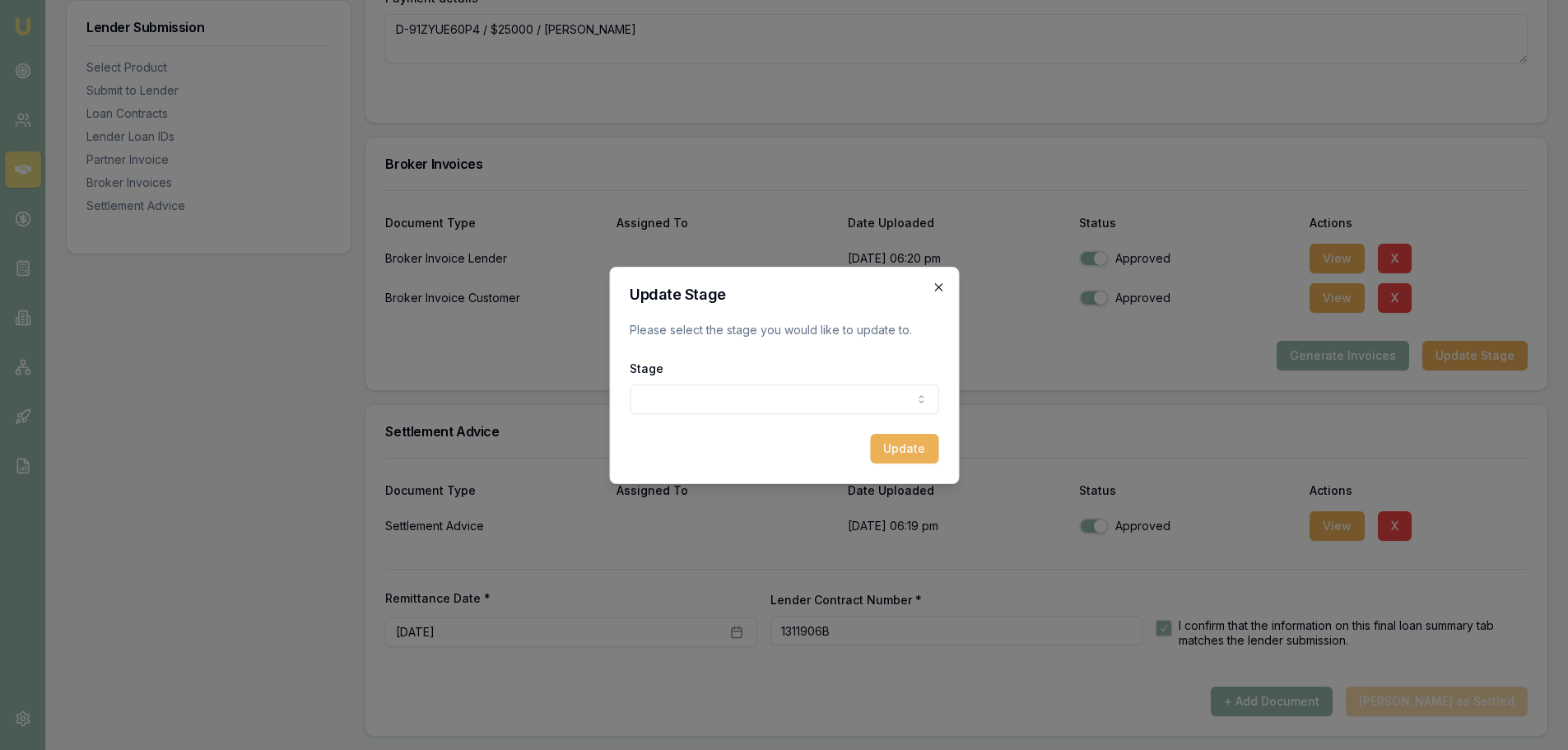
click at [936, 282] on icon "button" at bounding box center [939, 287] width 13 height 13
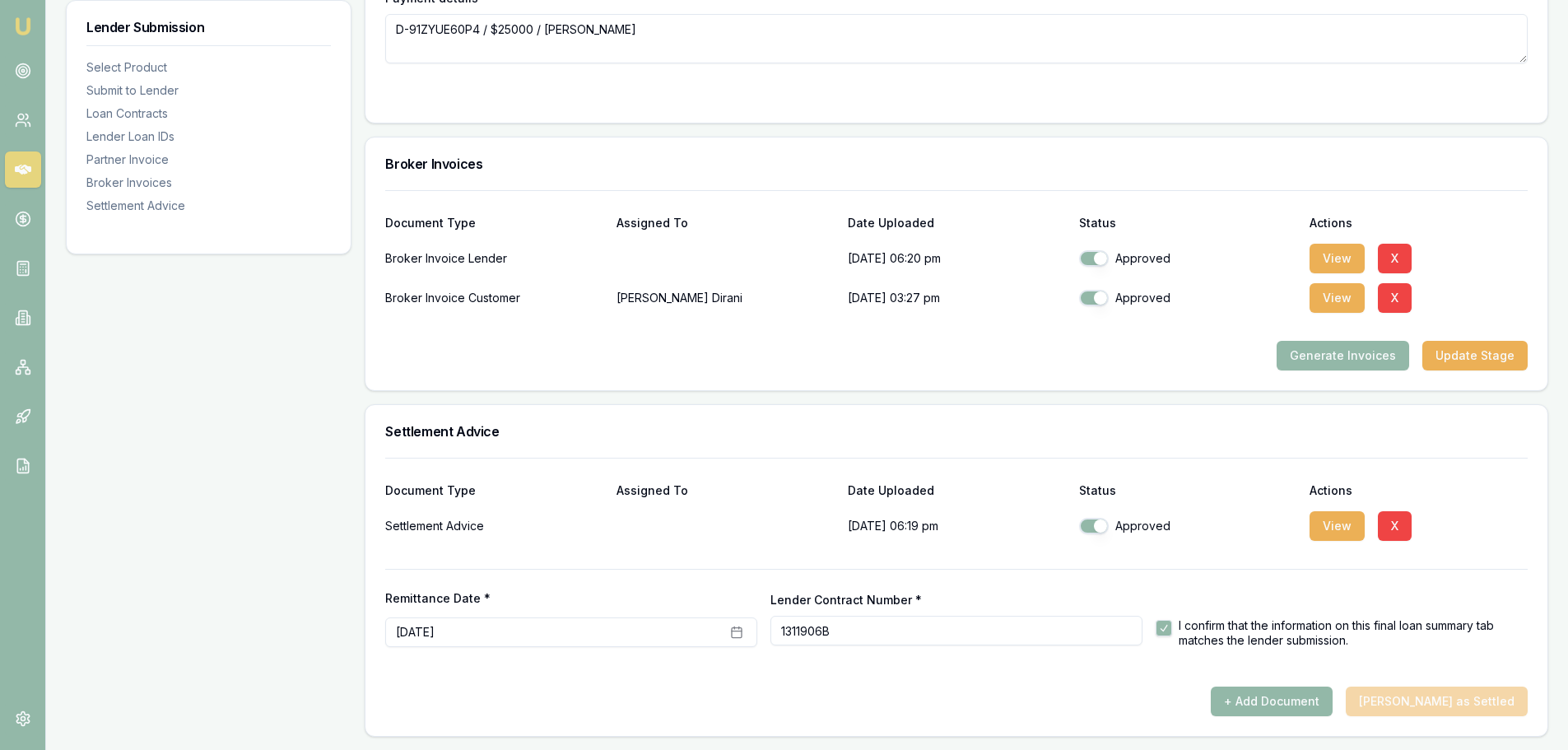
click at [1419, 711] on div "+ Add Document Mark Deal as Settled" at bounding box center [956, 701] width 1142 height 30
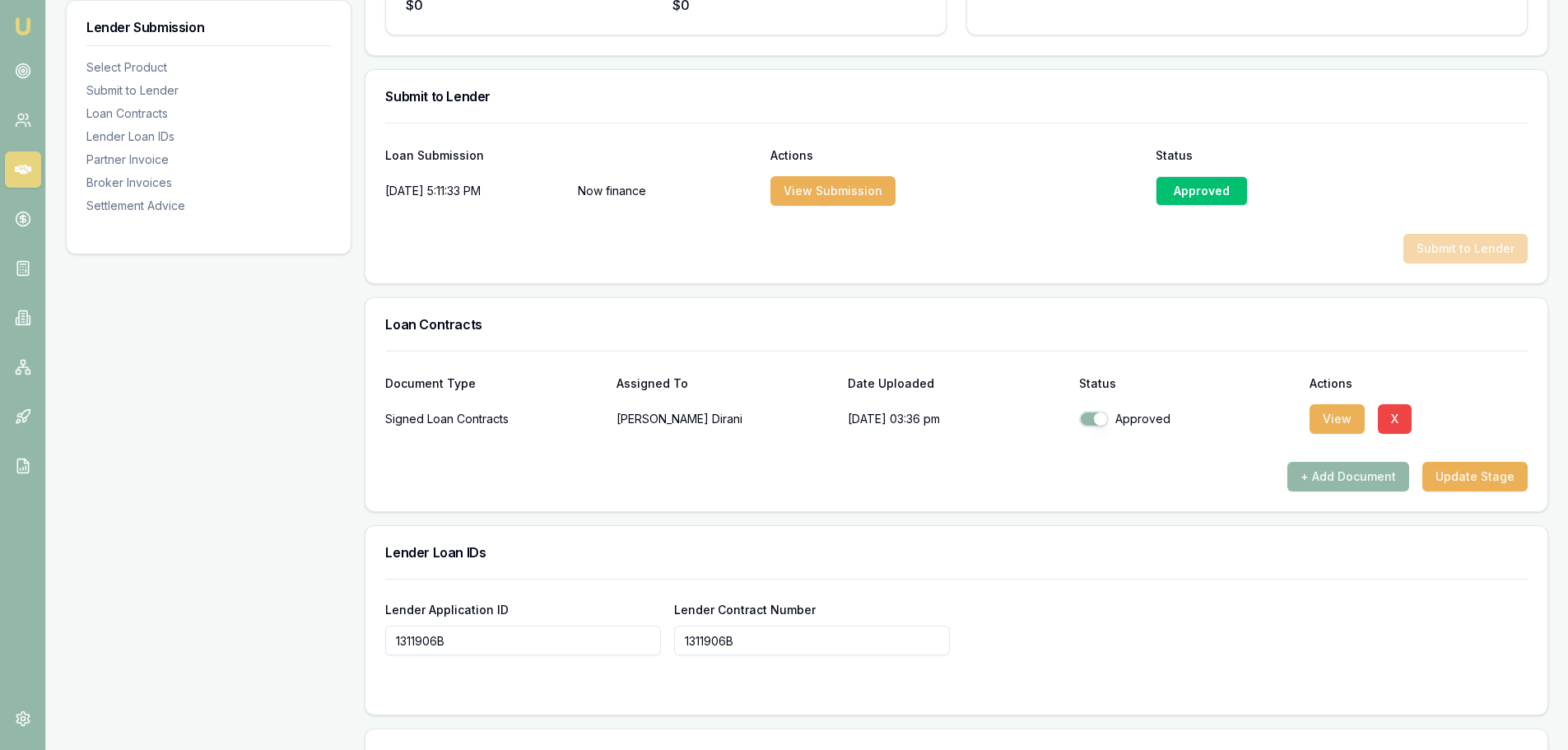
click at [192, 464] on div "Lender Submission Select Product Submit to Lender Loan Contracts Lender Loan ID…" at bounding box center [208, 646] width 286 height 2329
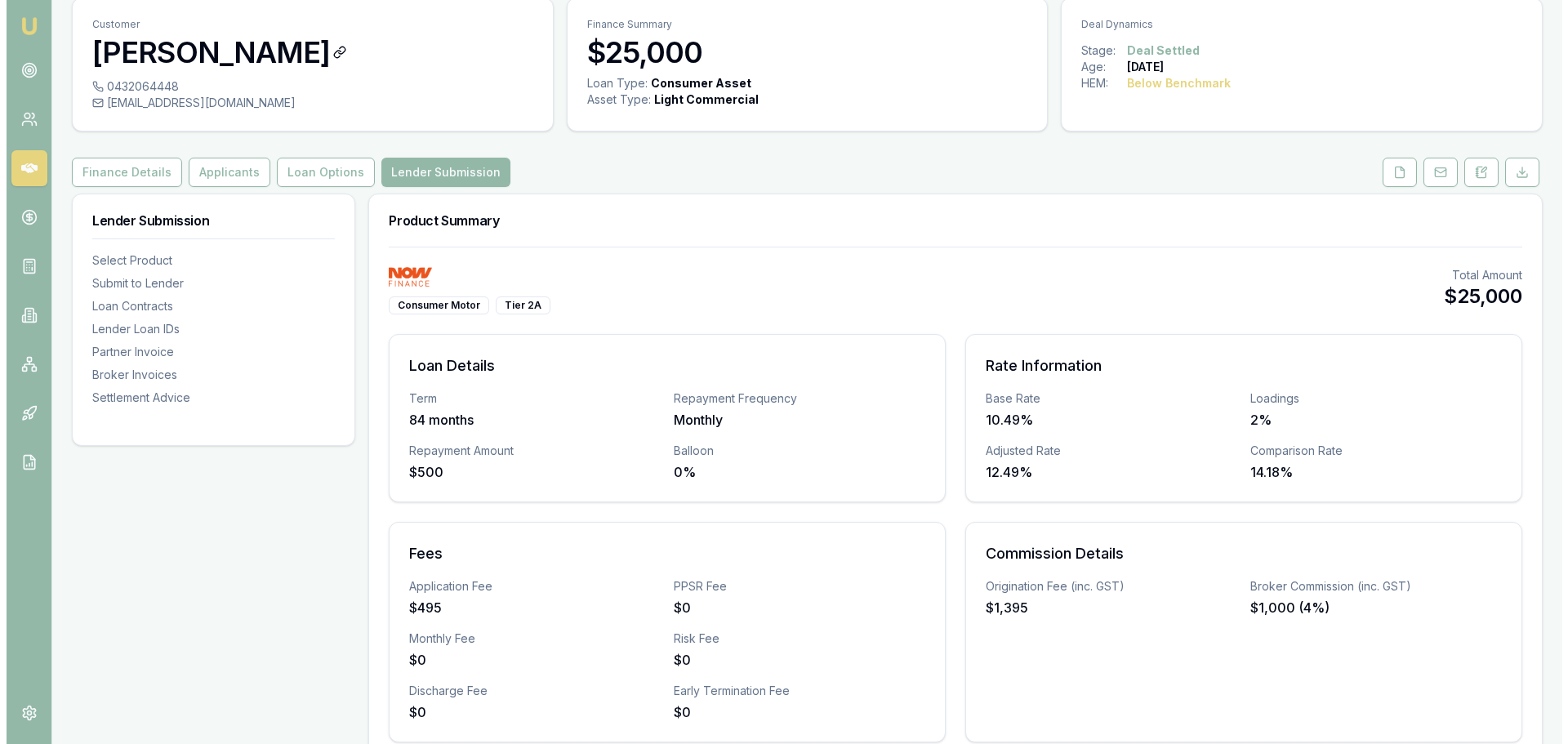
scroll to position [0, 0]
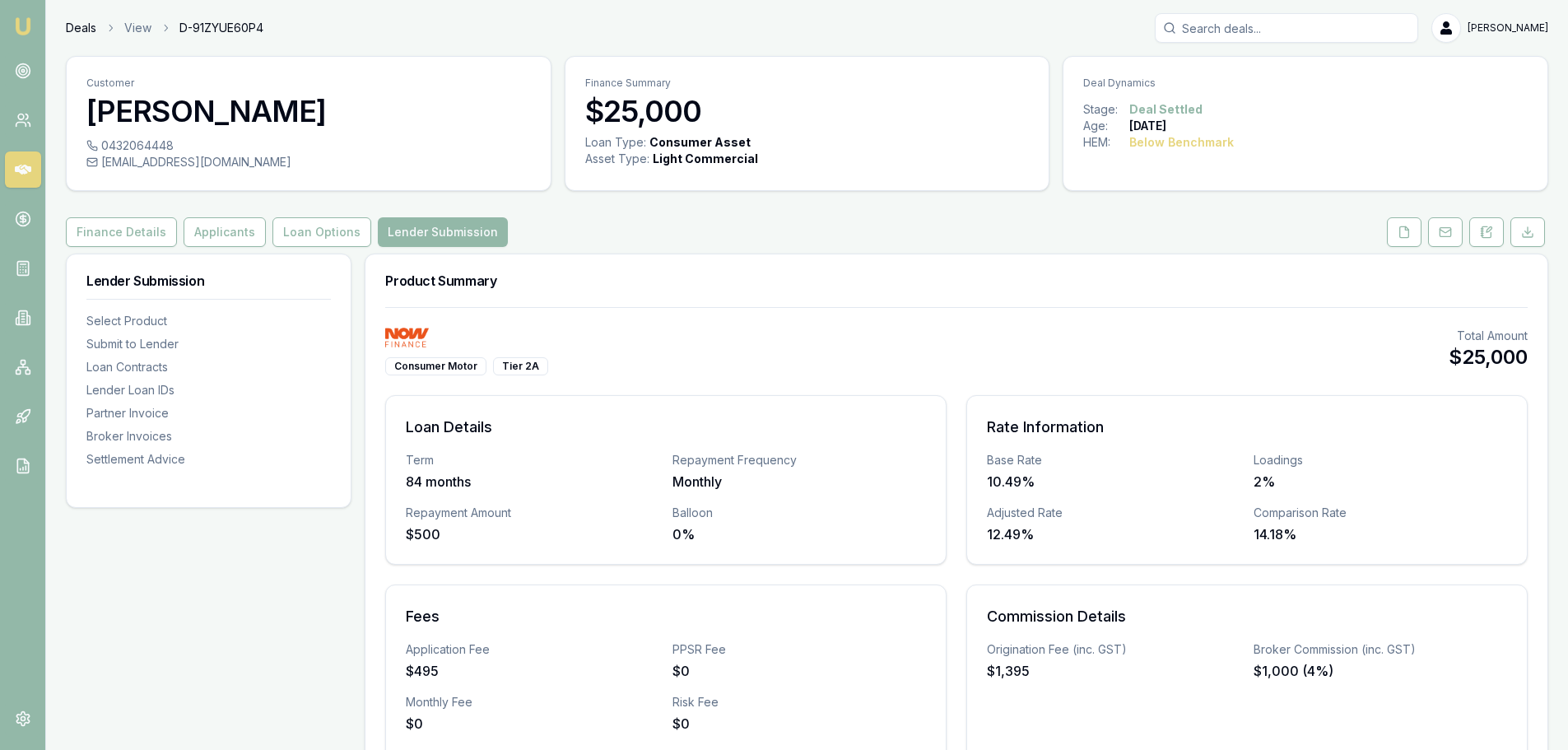
click at [76, 24] on link "Deals" at bounding box center [81, 28] width 31 height 16
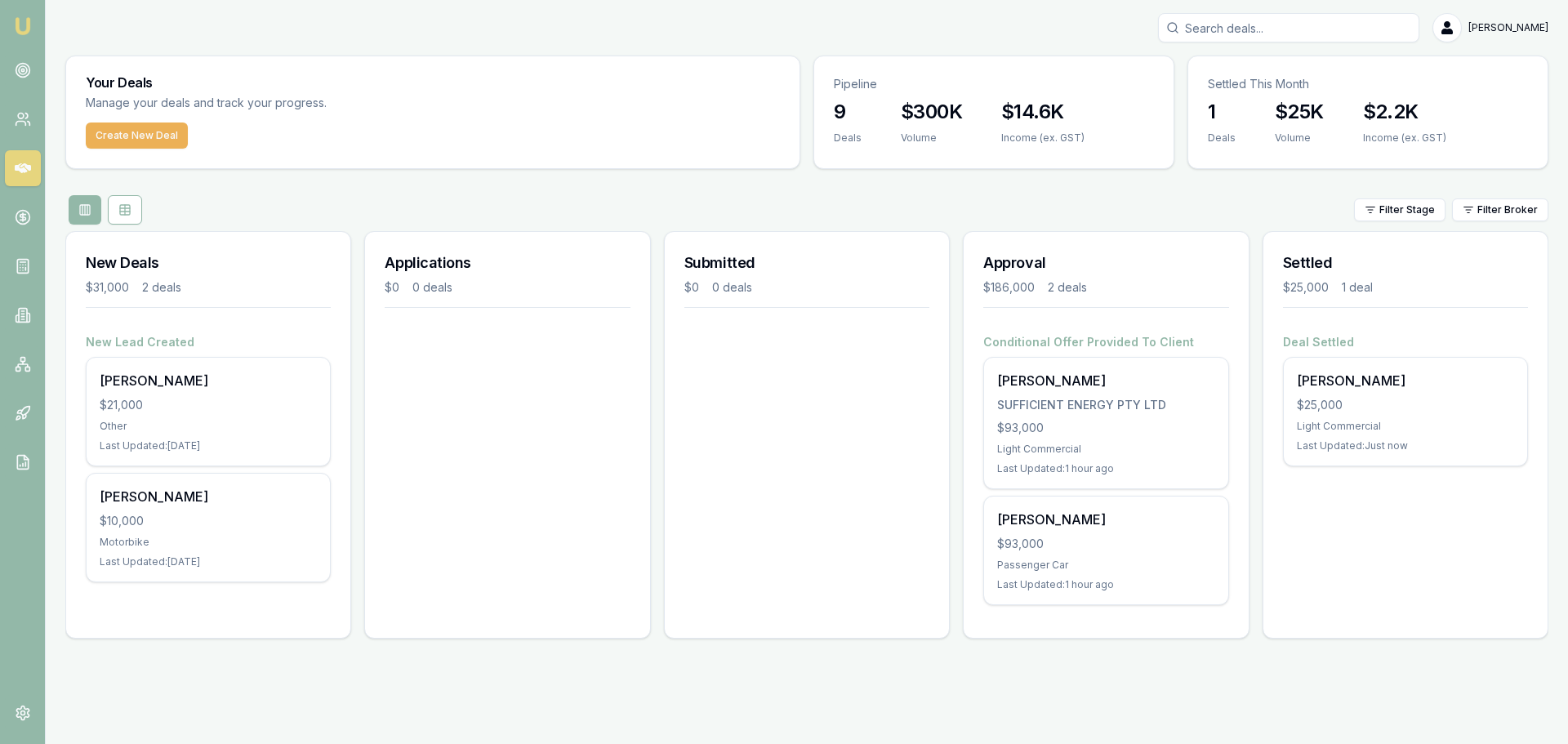
click at [1397, 599] on div "Settled $25,000 1 deal Deal Settled Hadi Dirani $25,000 Light Commercial Last U…" at bounding box center [1405, 435] width 286 height 407
